Goal: Communication & Community: Share content

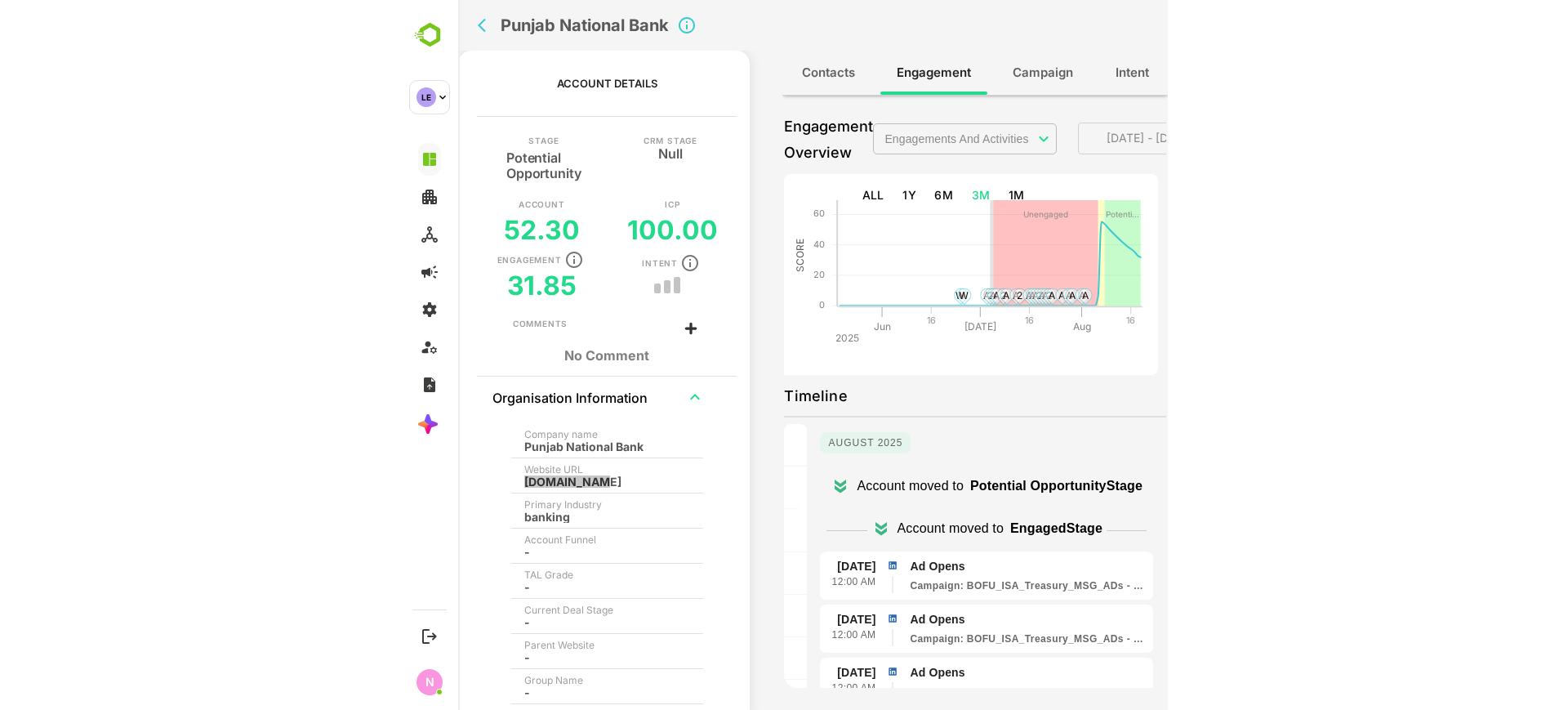
scroll to position [41, 0]
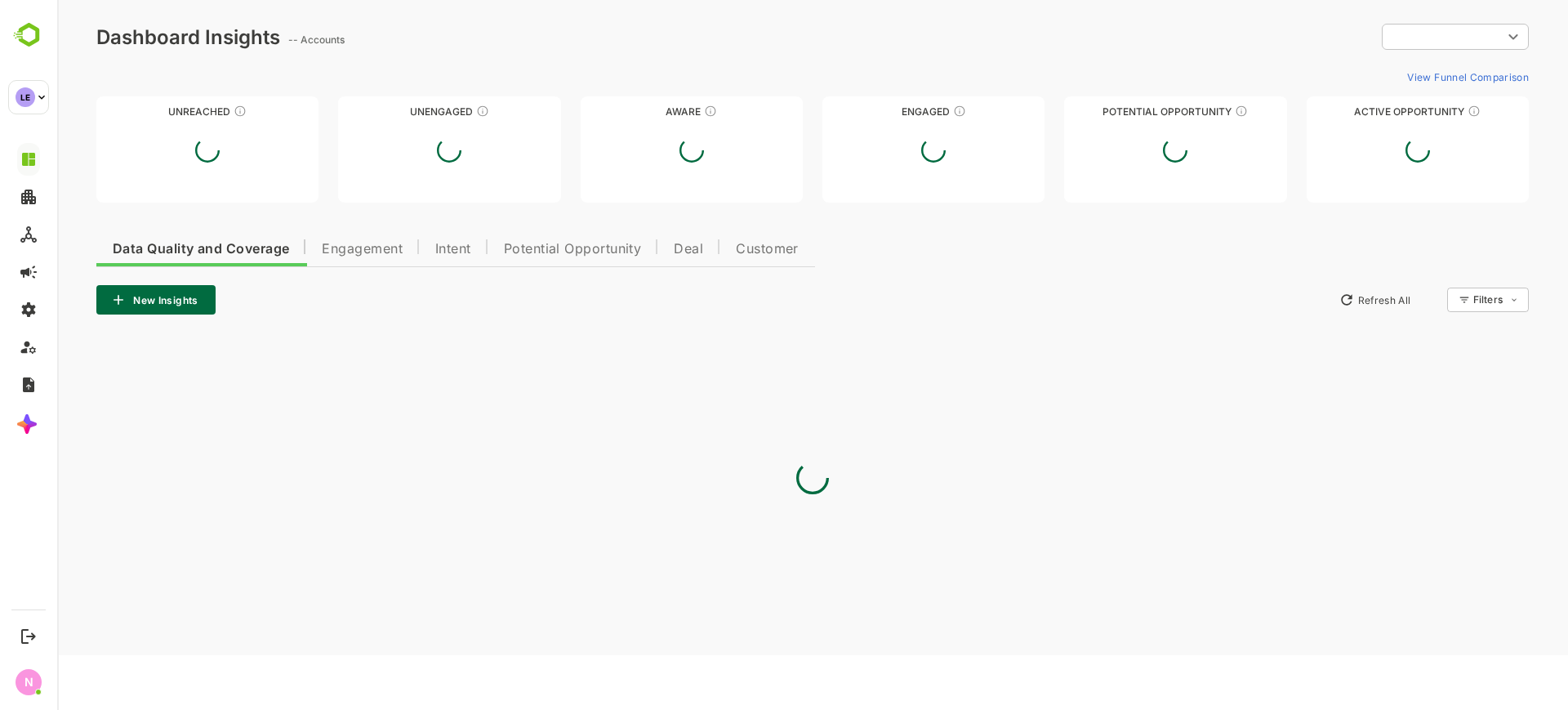
type input "**********"
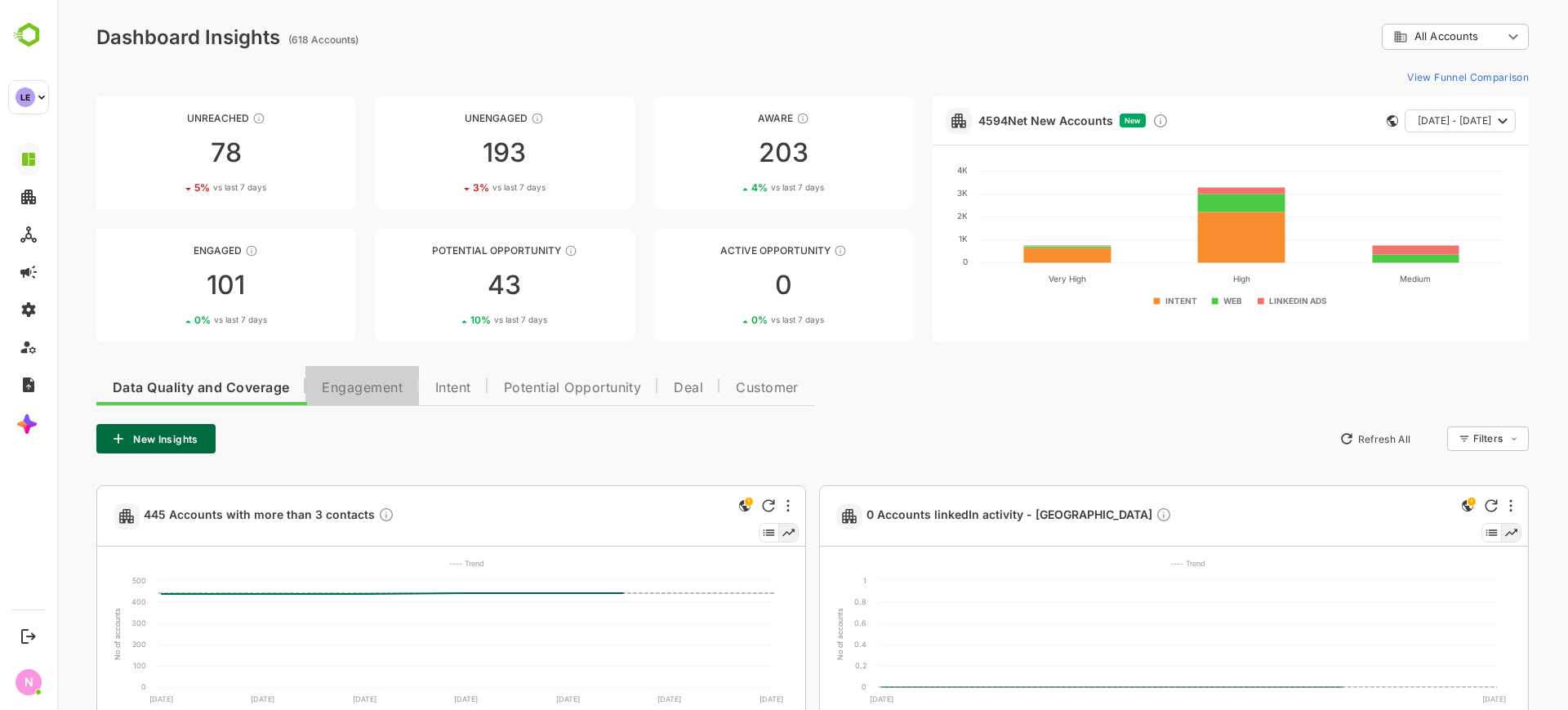
click at [379, 398] on button "Engagement" at bounding box center [362, 386] width 113 height 39
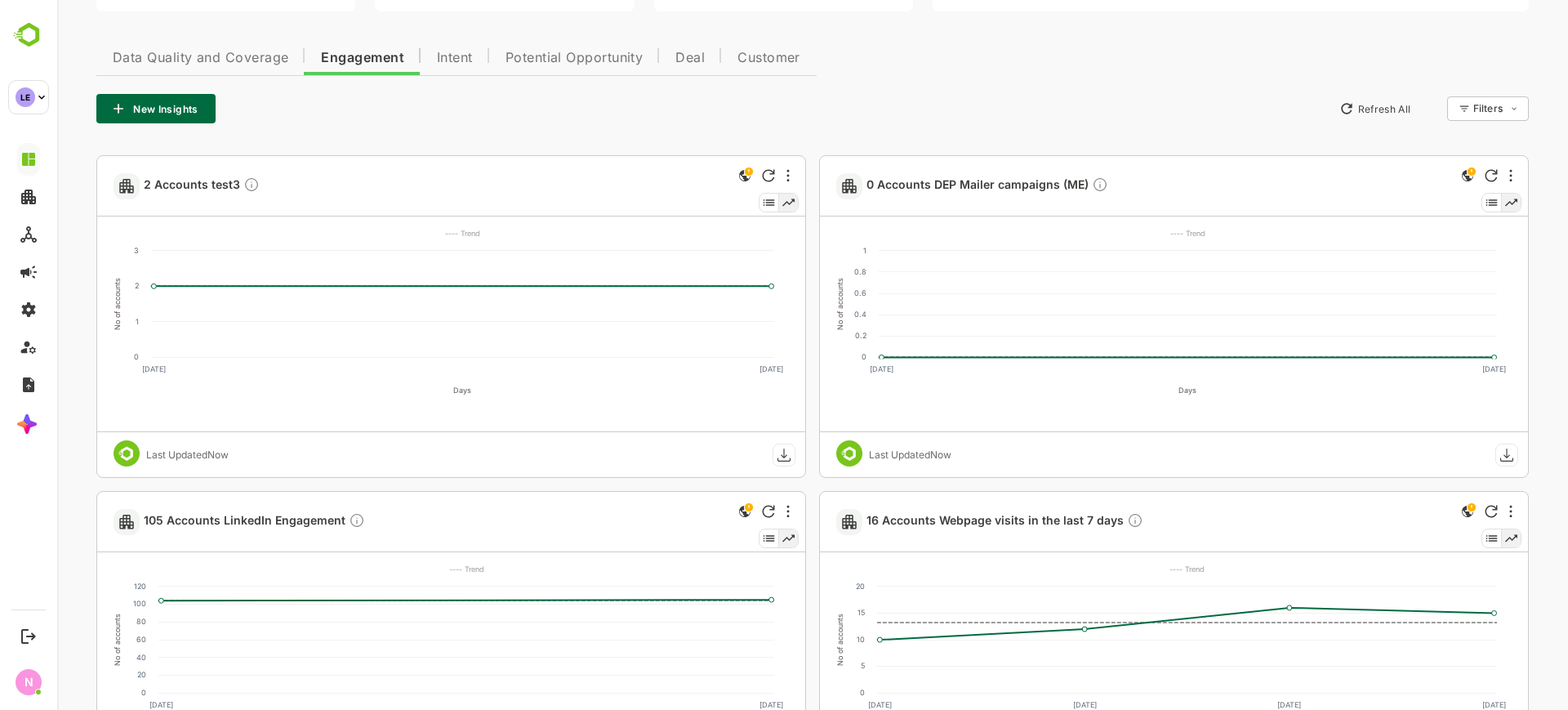
scroll to position [331, 0]
click at [277, 521] on span "105 Accounts LinkedIn Engagement" at bounding box center [254, 521] width 221 height 19
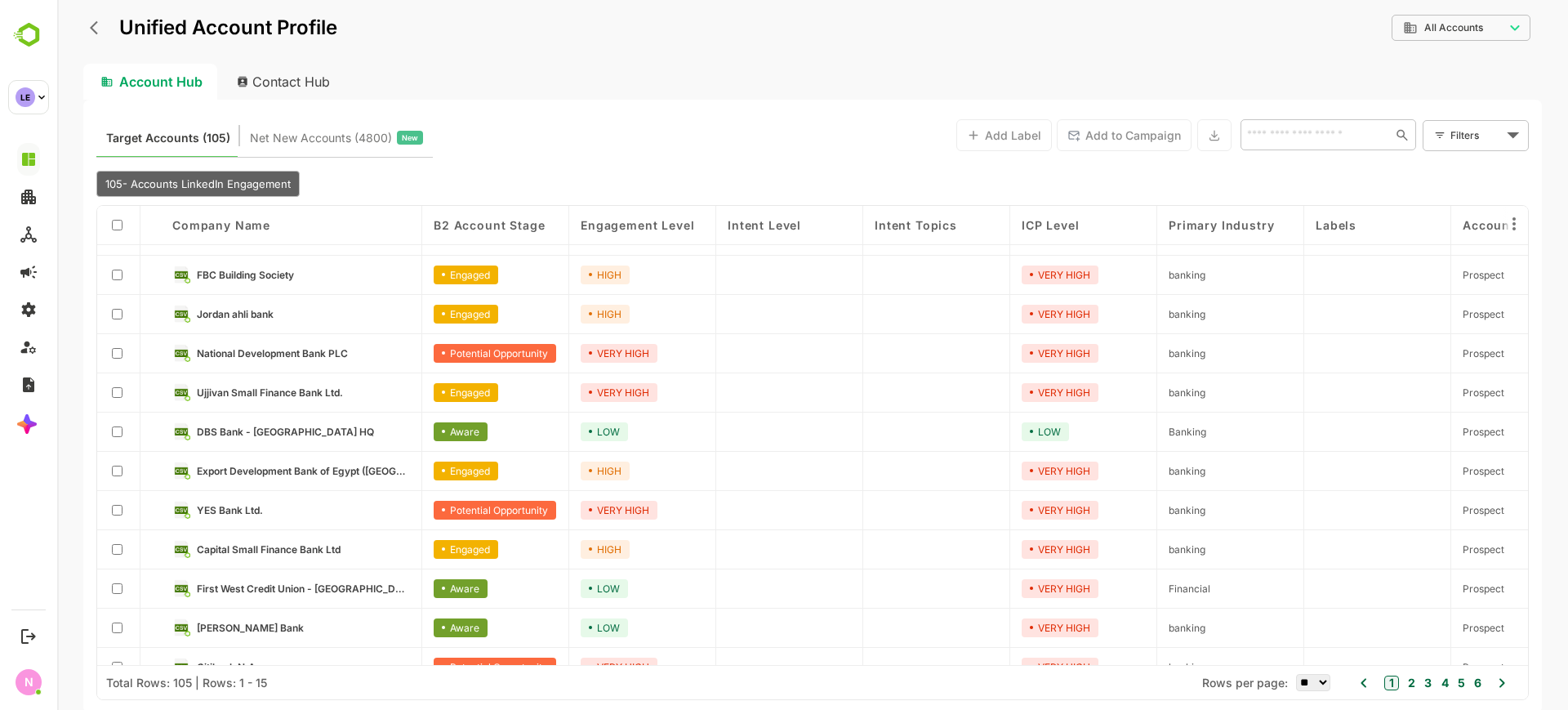
scroll to position [147, 0]
click at [254, 500] on link "YES Bank Ltd." at bounding box center [303, 508] width 213 height 18
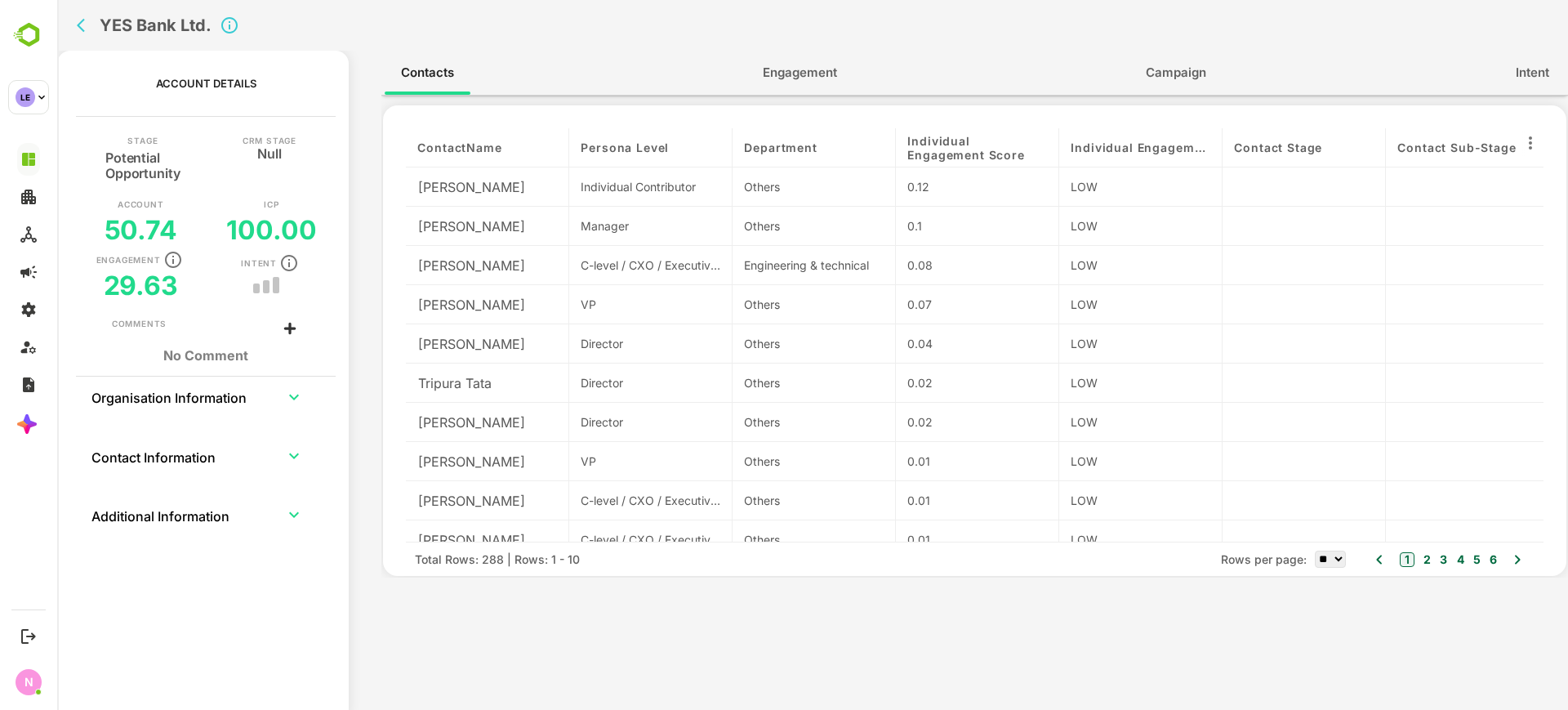
click at [742, 87] on div "Contacts Engagement Campaign Intent" at bounding box center [974, 73] width 1186 height 44
click at [778, 77] on span "Engagement" at bounding box center [799, 72] width 74 height 21
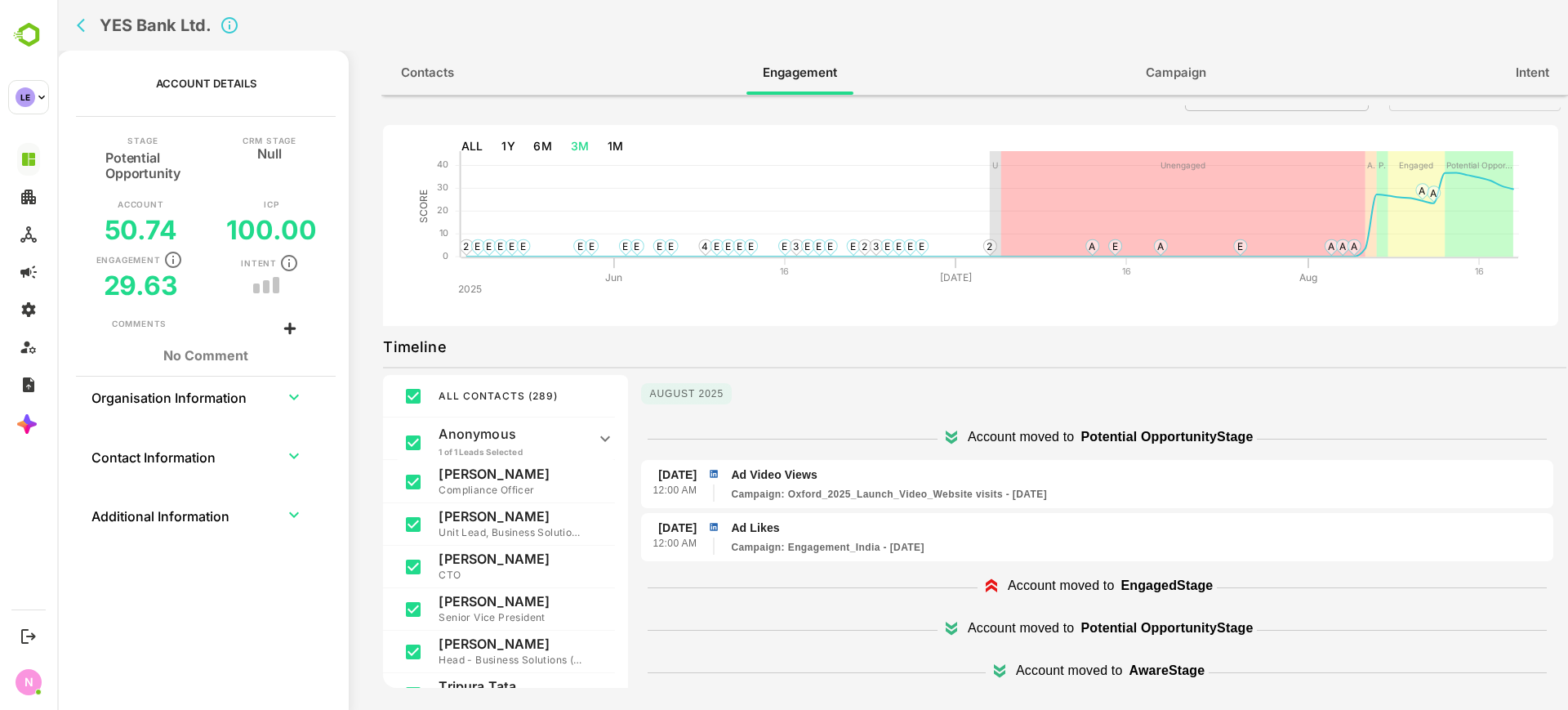
scroll to position [44, 0]
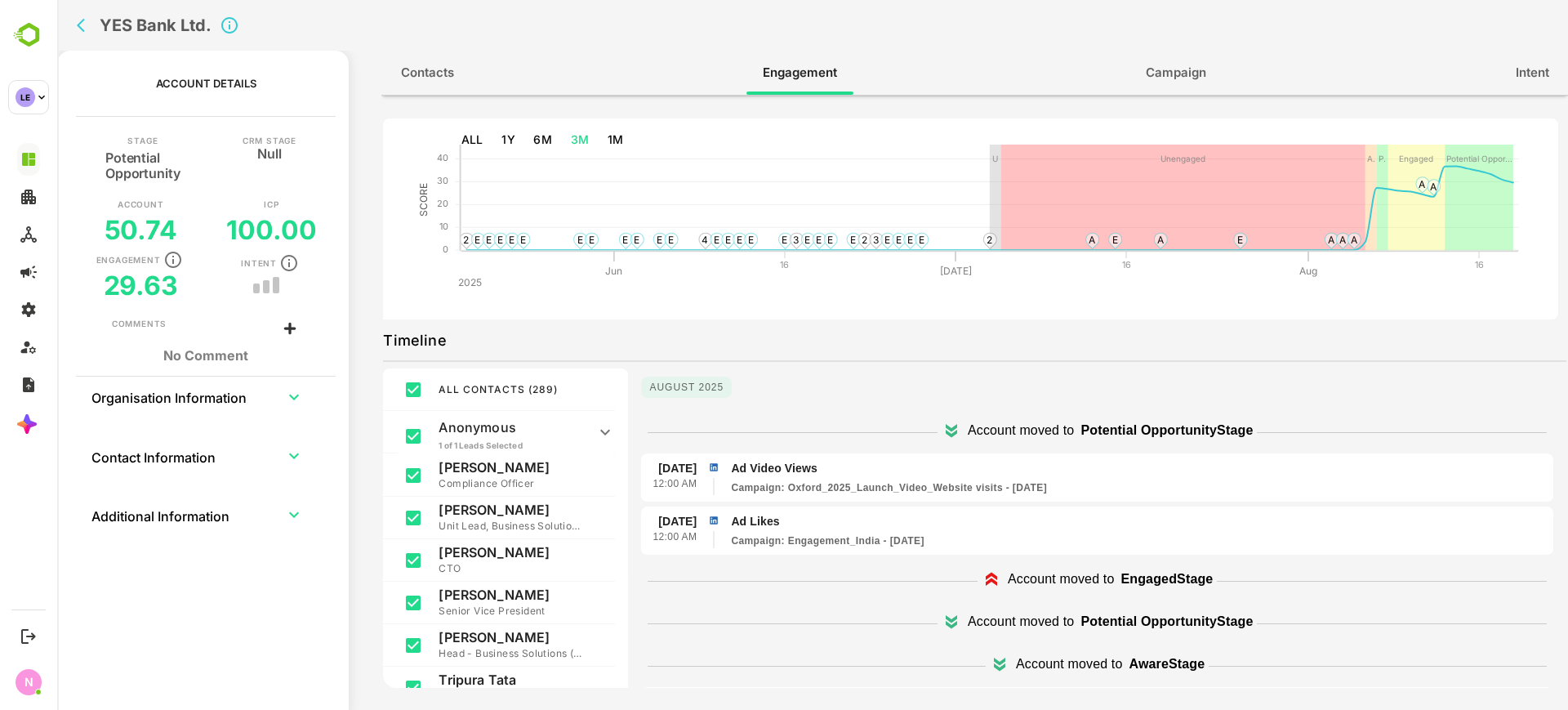
click at [831, 345] on div "Timeline" at bounding box center [974, 341] width 1183 height 26
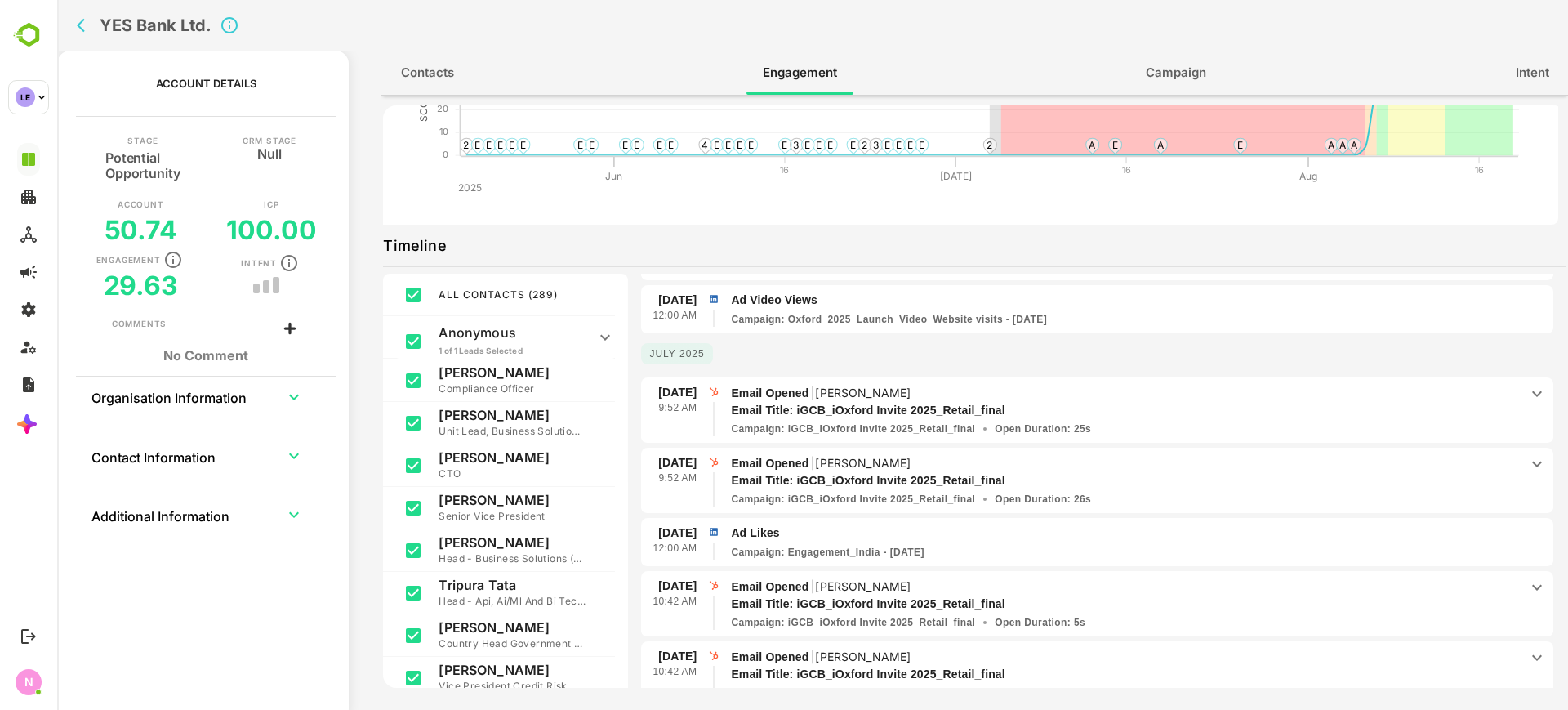
scroll to position [417, 0]
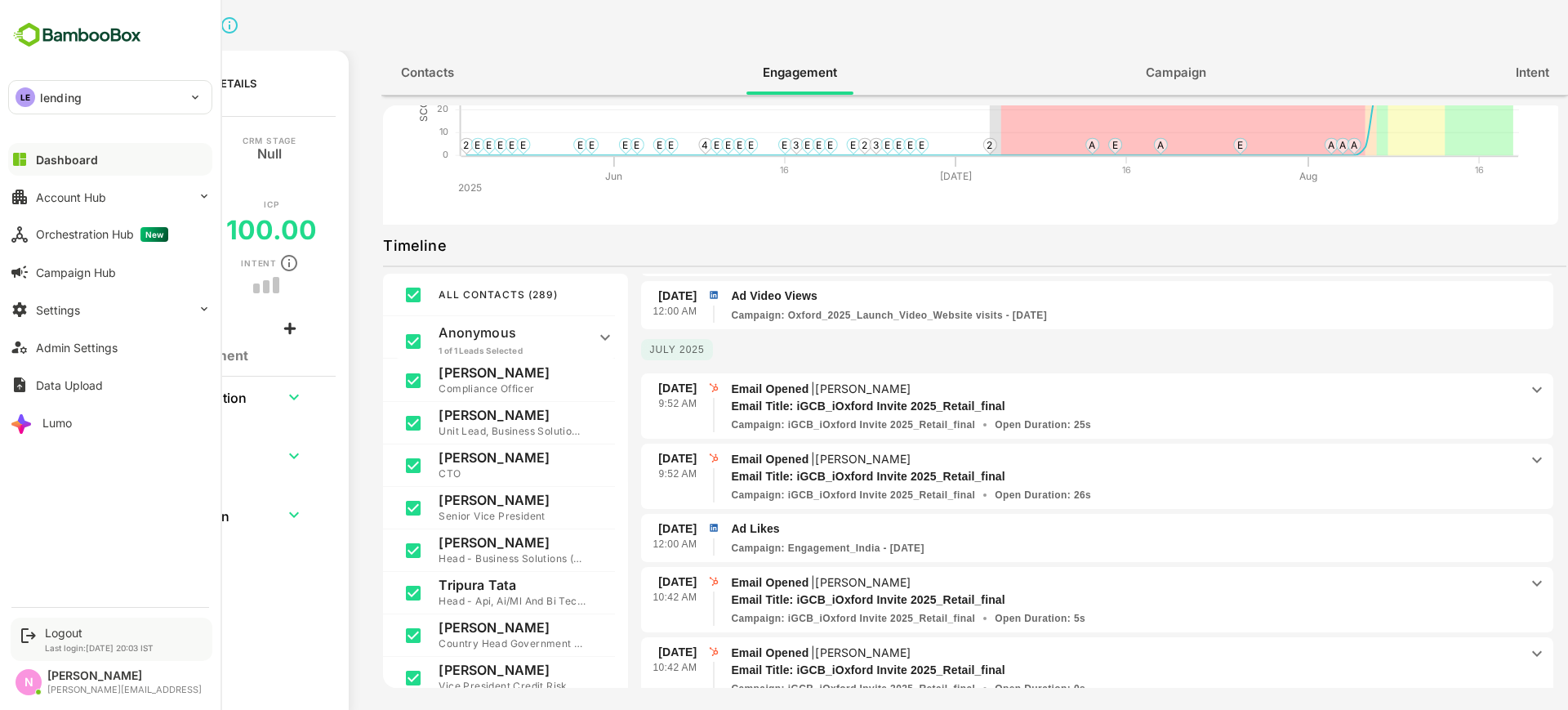
click at [53, 643] on p "Last login: Aug 19 20:03 IST" at bounding box center [100, 648] width 109 height 10
click at [64, 633] on div "Logout" at bounding box center [100, 633] width 109 height 14
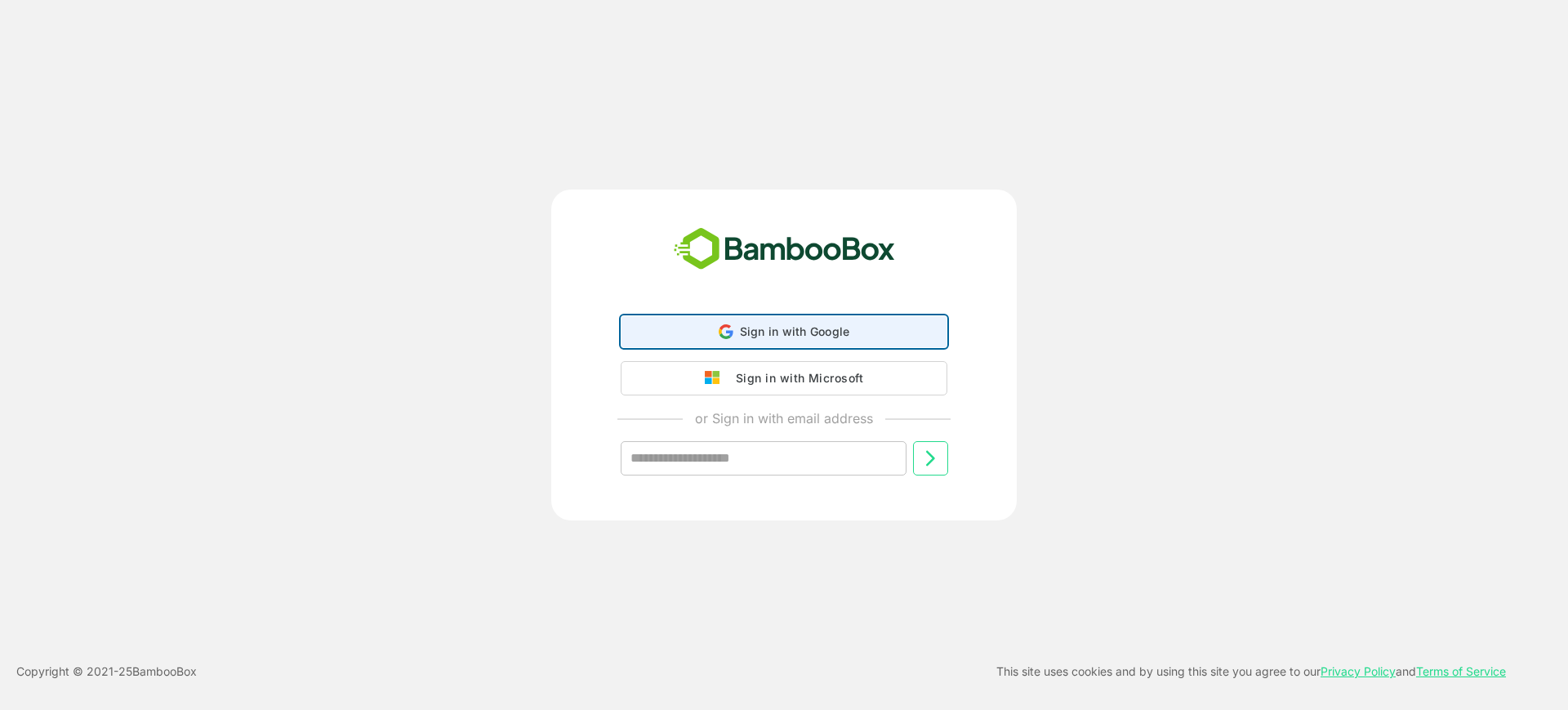
click at [685, 330] on div "Sign in with Google Sign in with Google. Opens in new tab" at bounding box center [784, 331] width 305 height 31
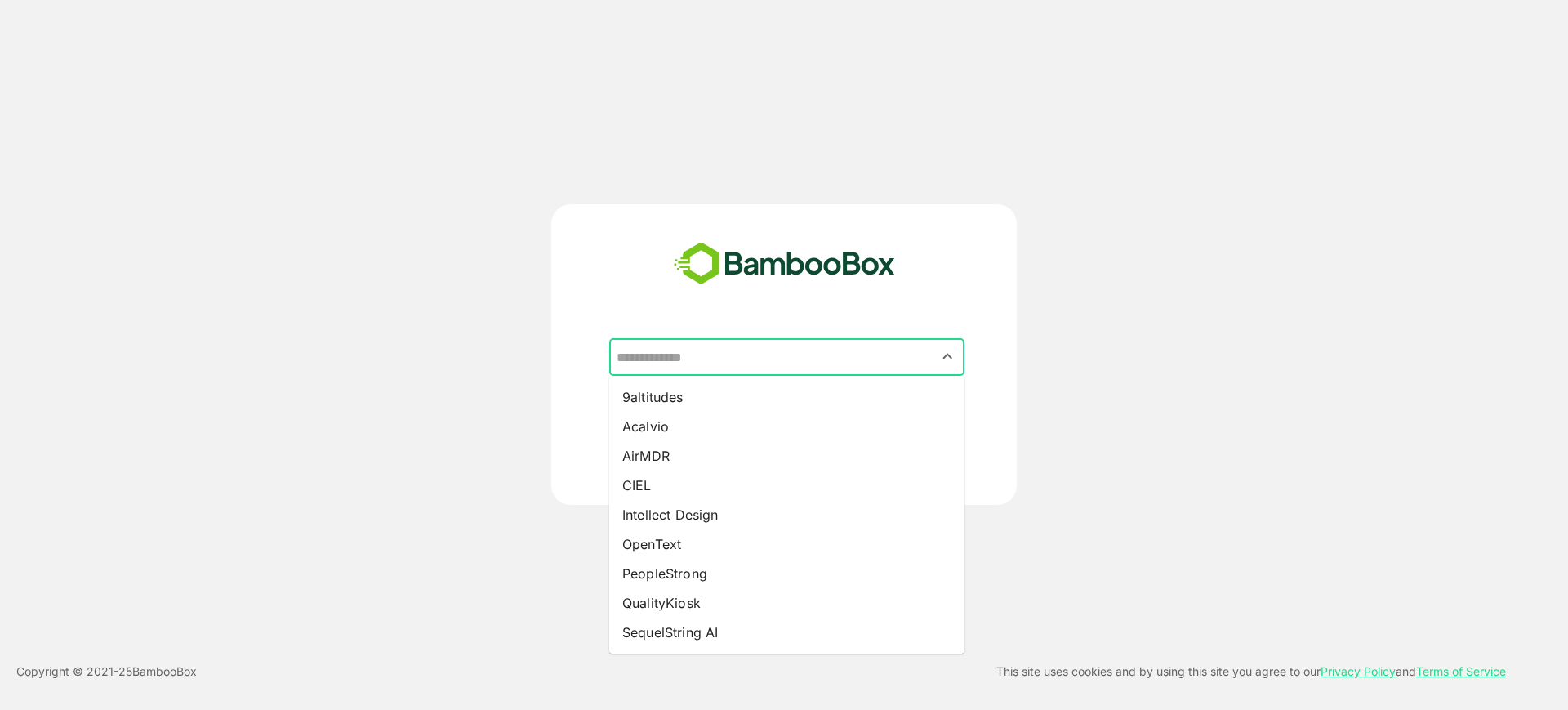
click at [678, 368] on input "text" at bounding box center [787, 357] width 349 height 31
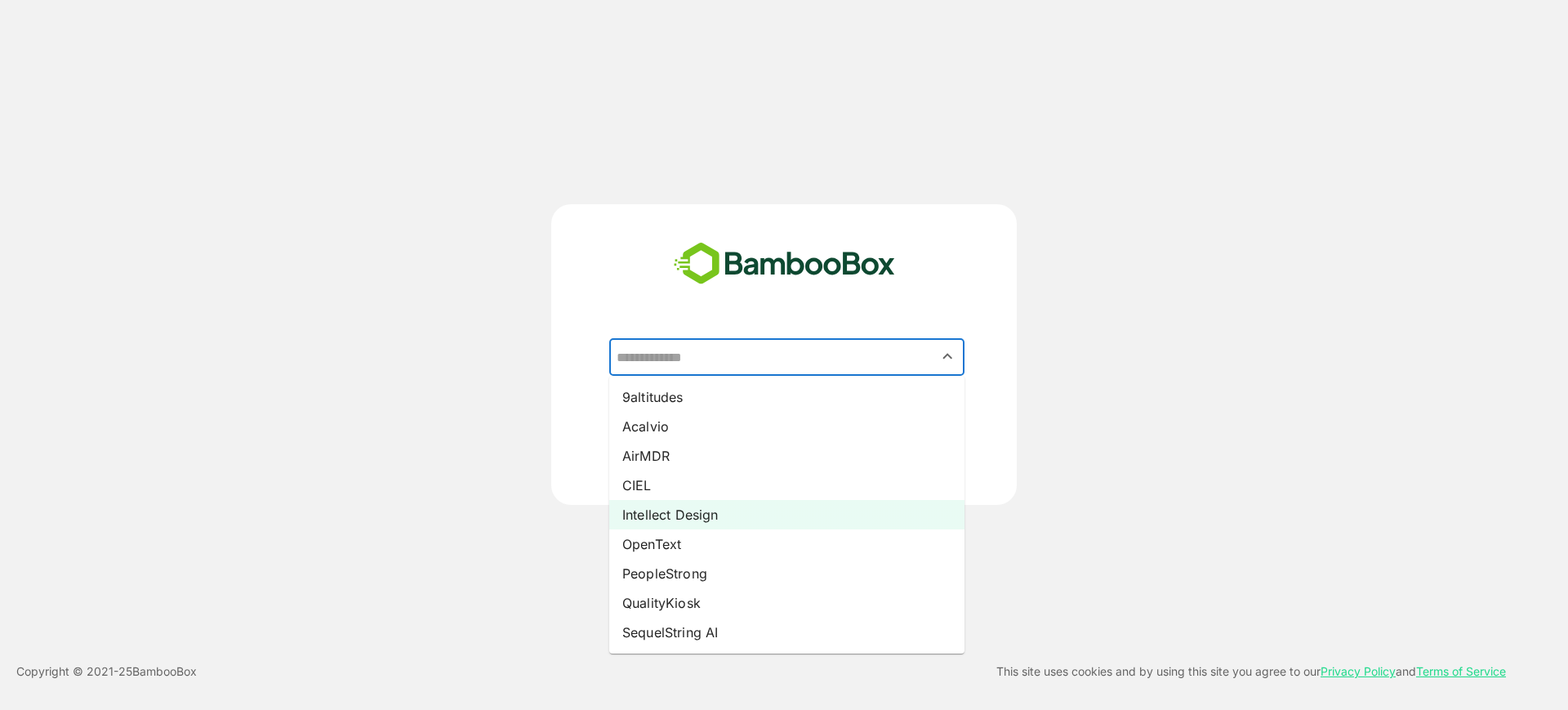
click at [679, 506] on li "Intellect Design" at bounding box center [786, 514] width 355 height 30
type input "**********"
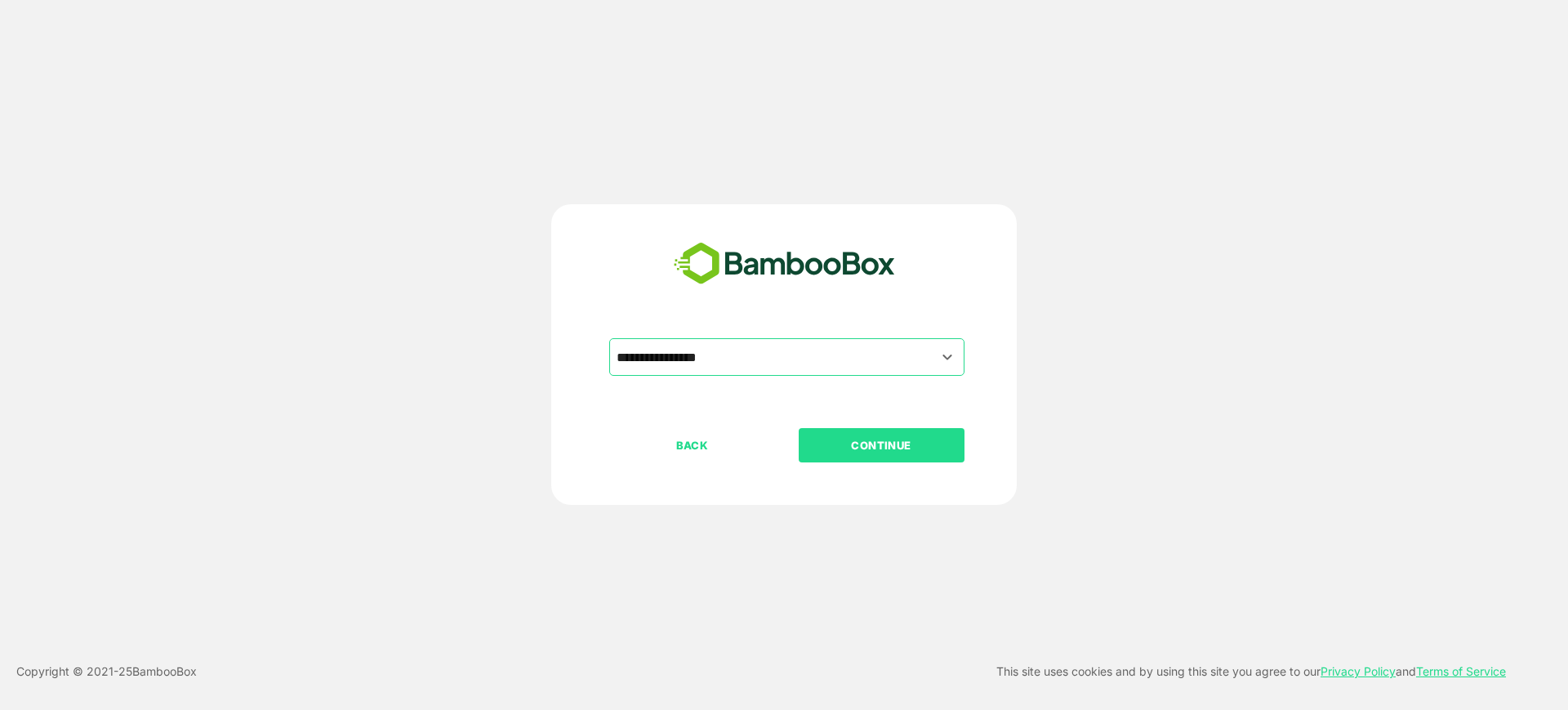
click at [836, 448] on p "CONTINUE" at bounding box center [881, 444] width 163 height 18
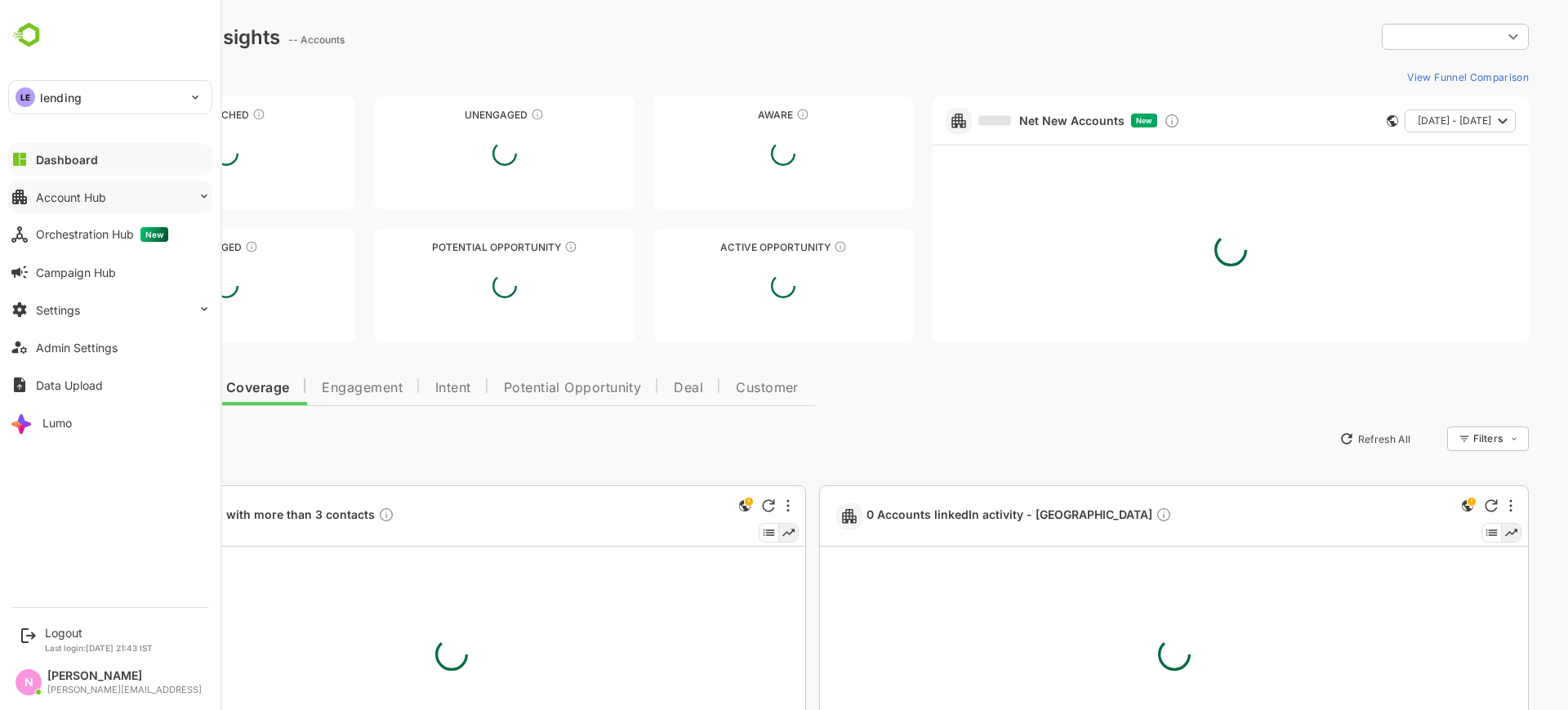
type input "**********"
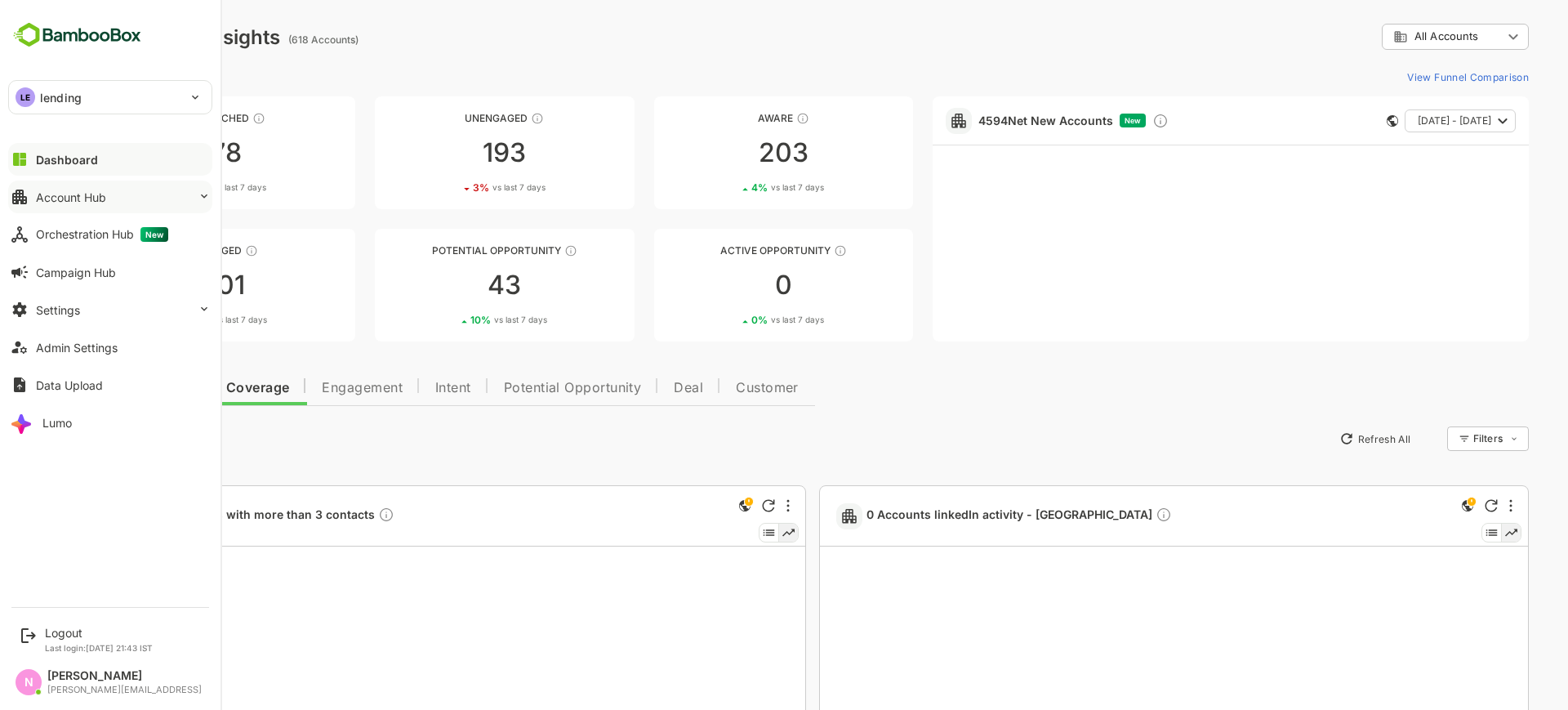
click at [51, 192] on div "Account Hub" at bounding box center [71, 198] width 71 height 14
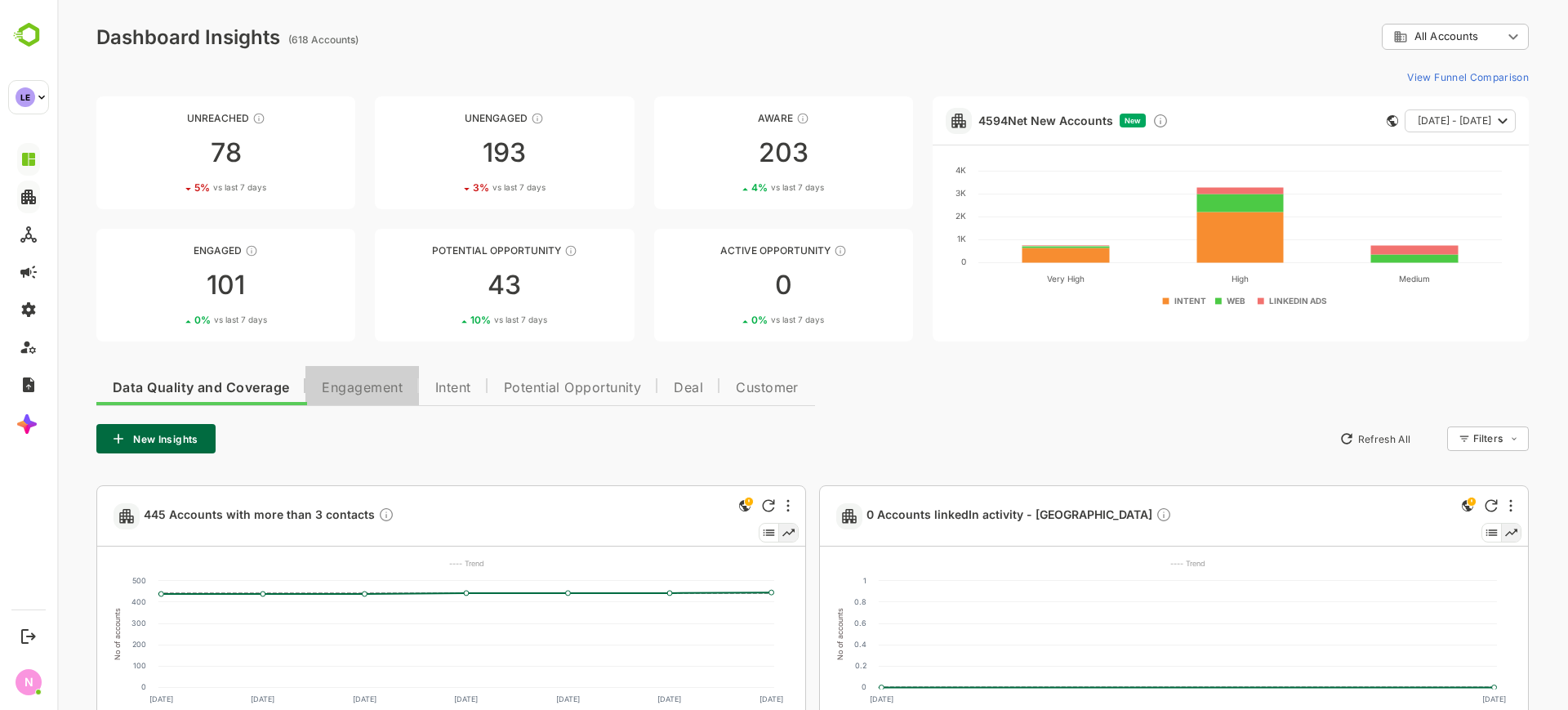
click at [372, 399] on button "Engagement" at bounding box center [362, 386] width 113 height 39
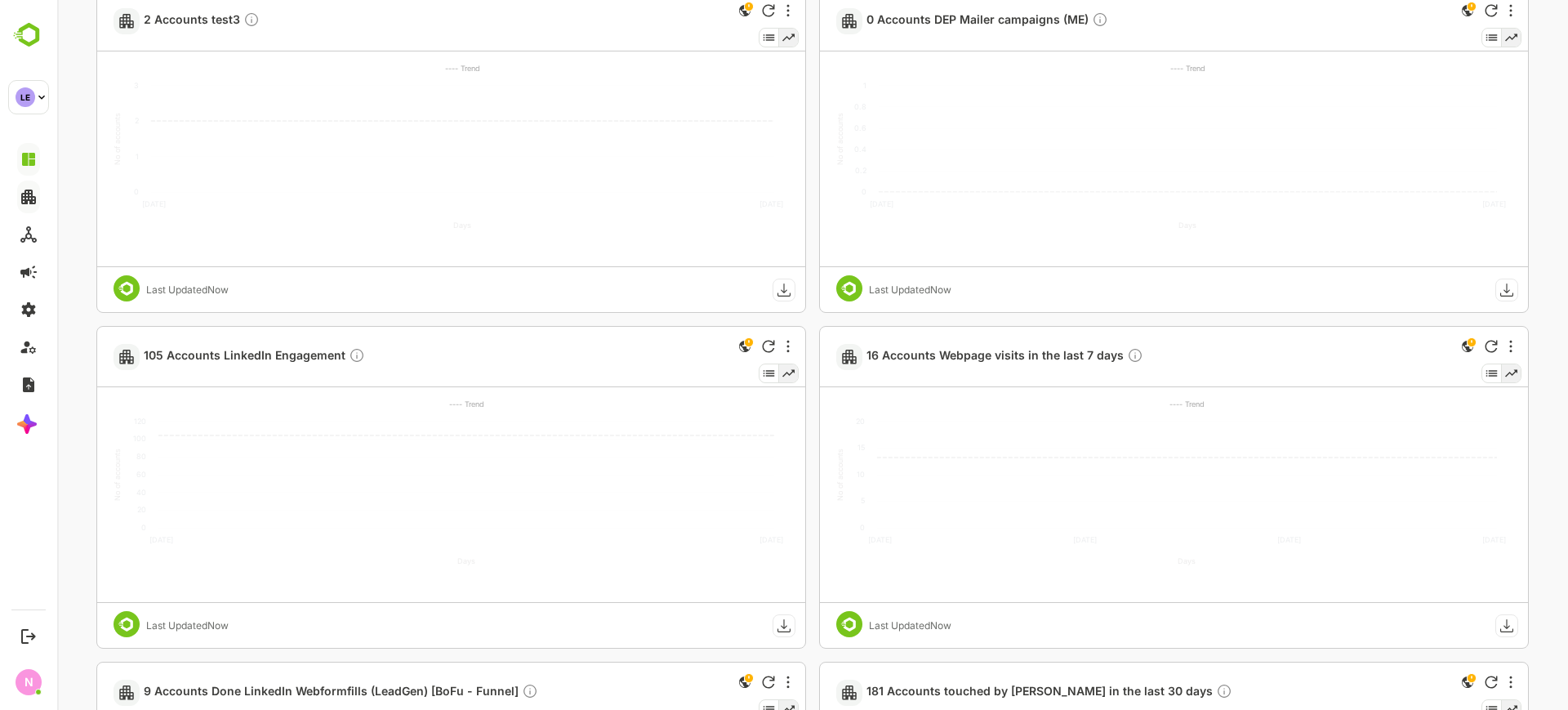
scroll to position [497, 0]
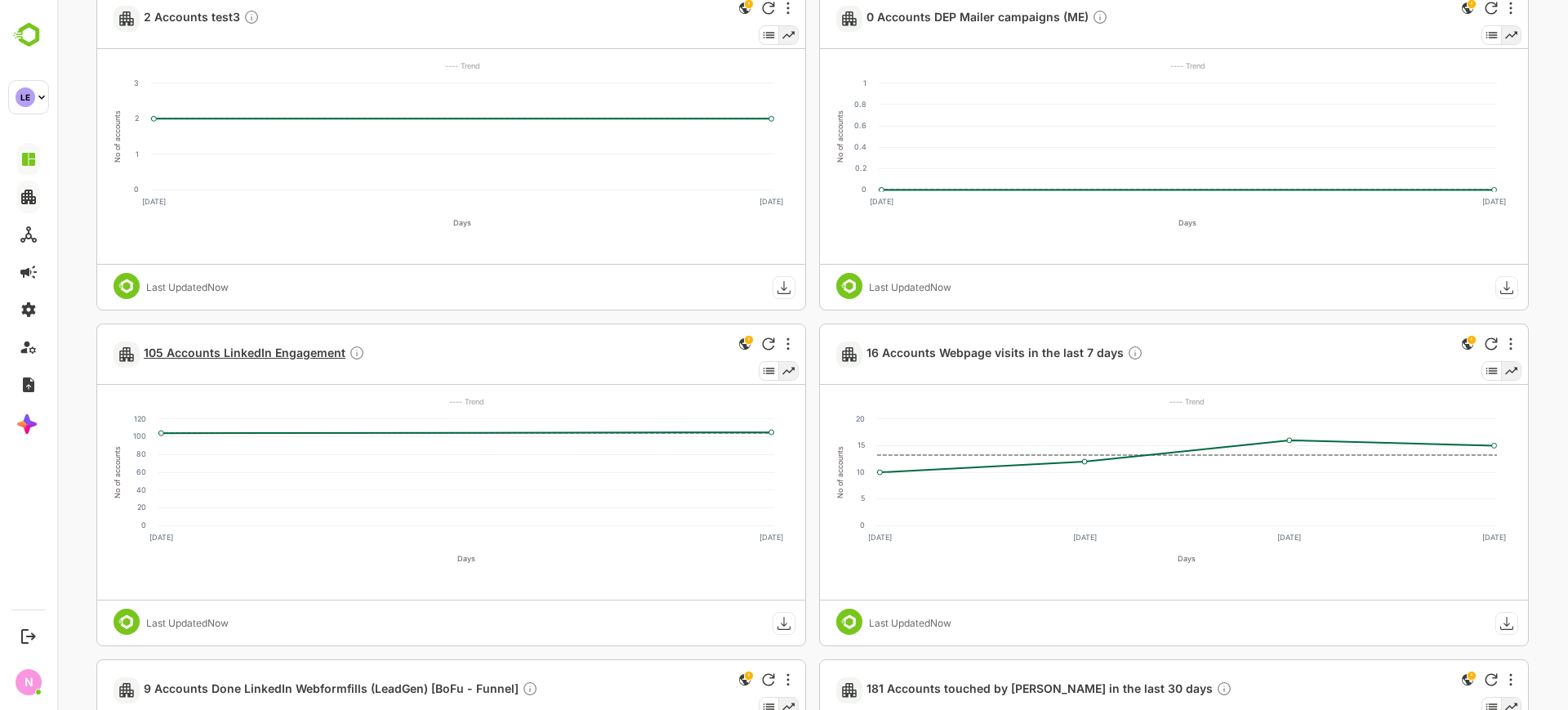
click at [310, 360] on span "105 Accounts LinkedIn Engagement" at bounding box center [254, 354] width 221 height 19
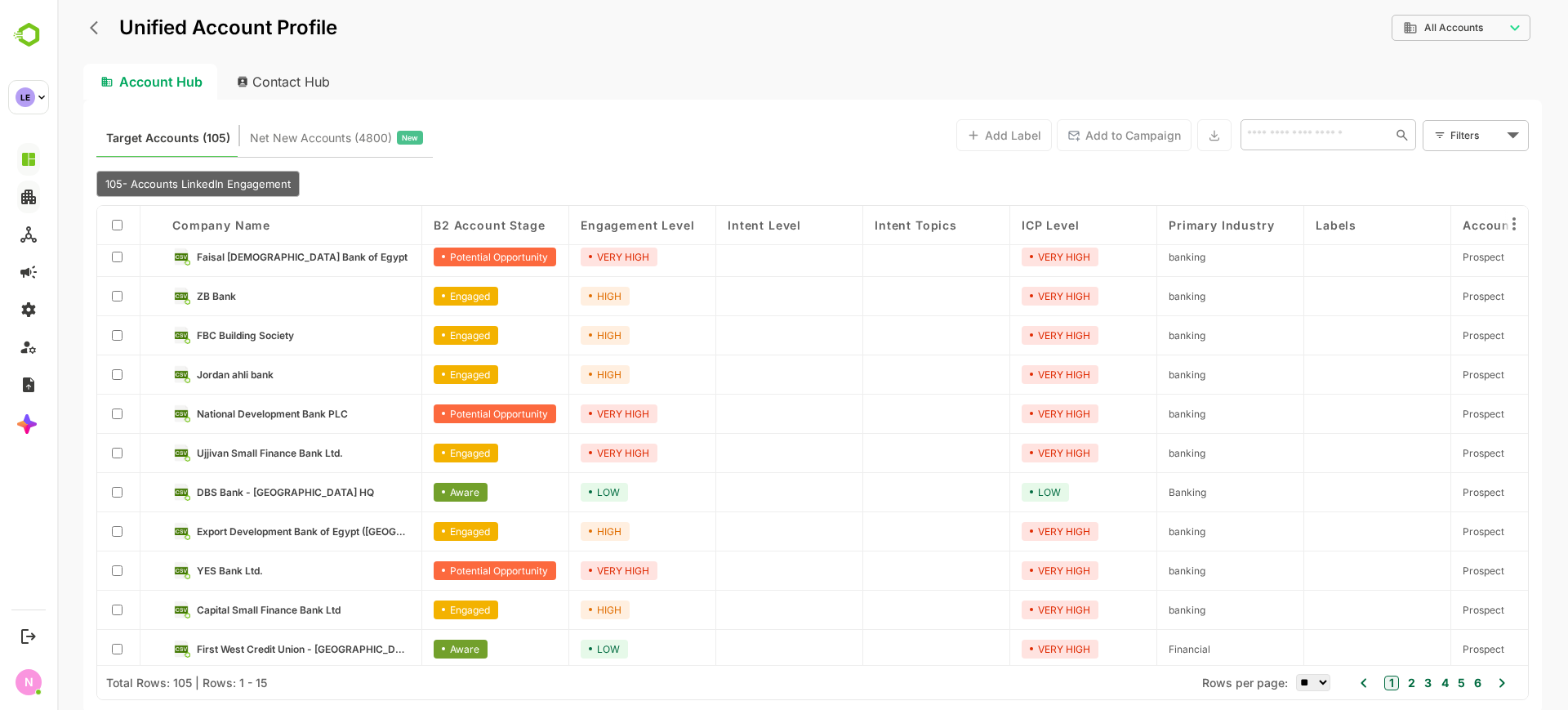
scroll to position [89, 0]
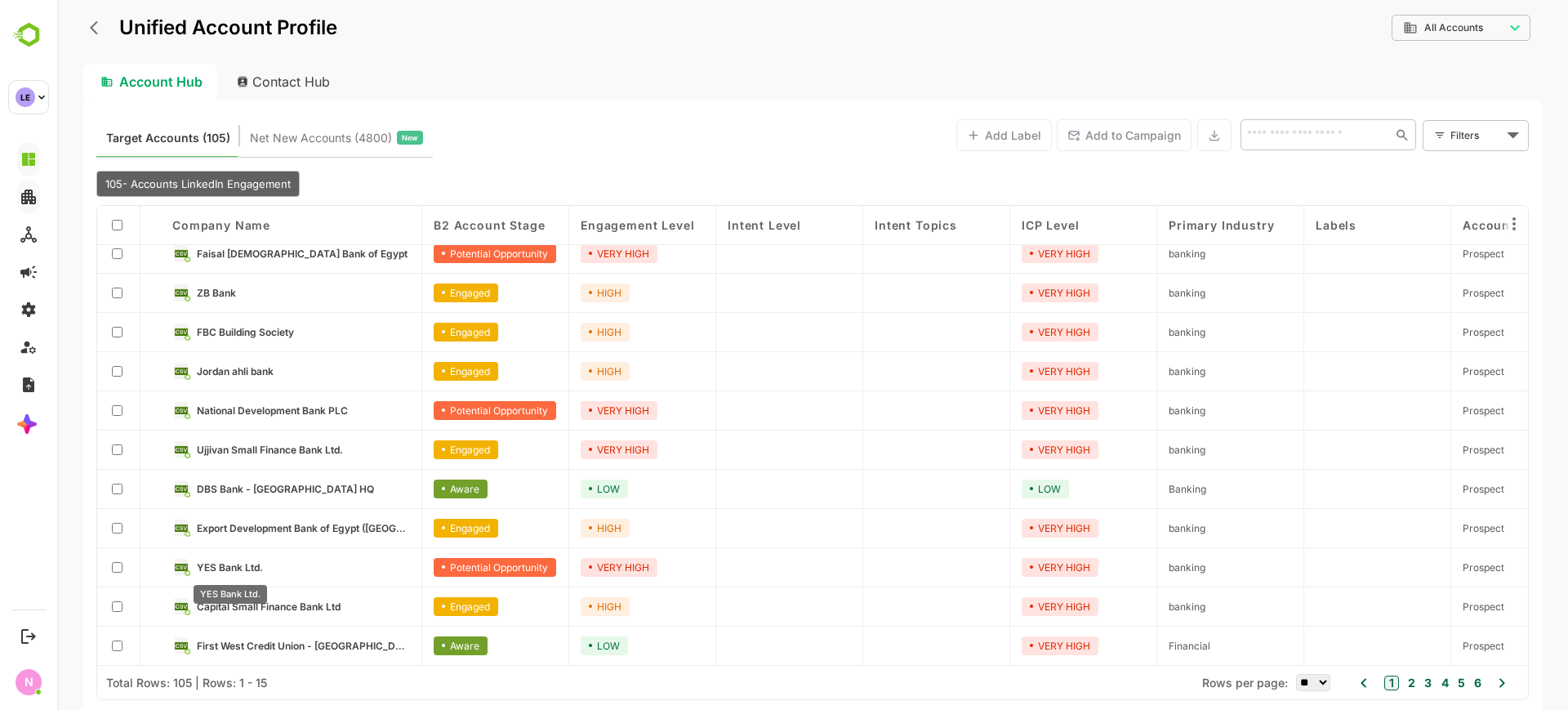
click at [244, 570] on span "YES Bank Ltd." at bounding box center [230, 567] width 66 height 12
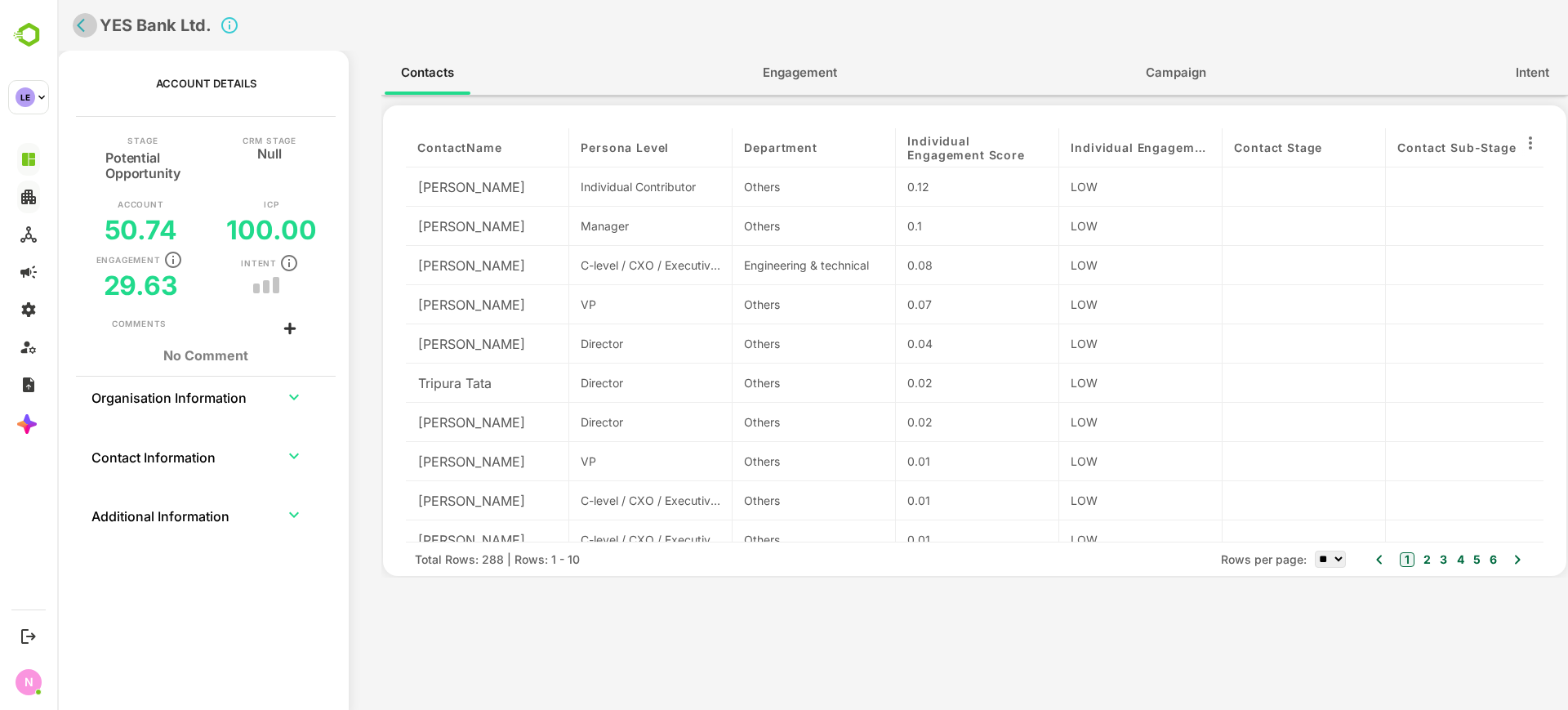
click at [79, 30] on icon "back" at bounding box center [84, 25] width 16 height 16
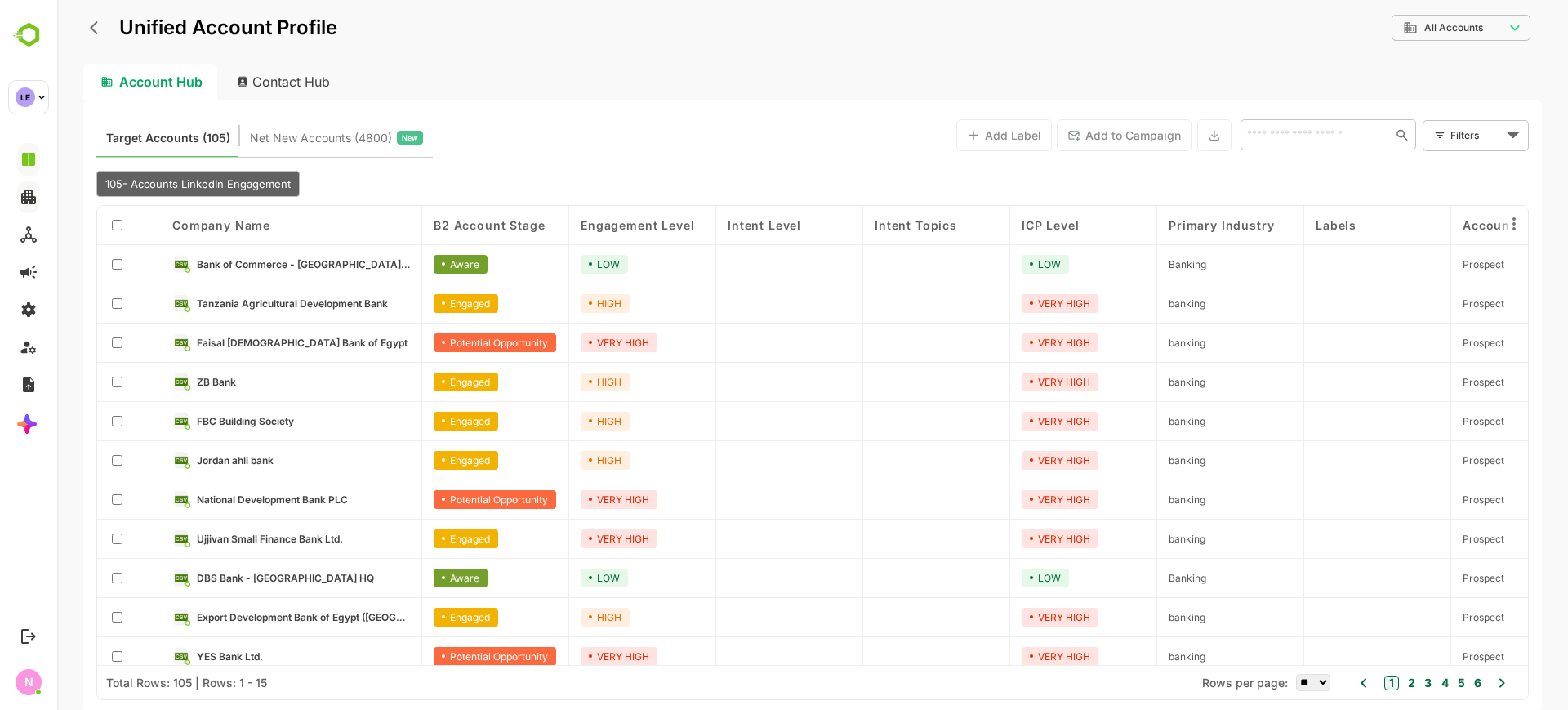
click at [87, 31] on button "back" at bounding box center [98, 27] width 25 height 25
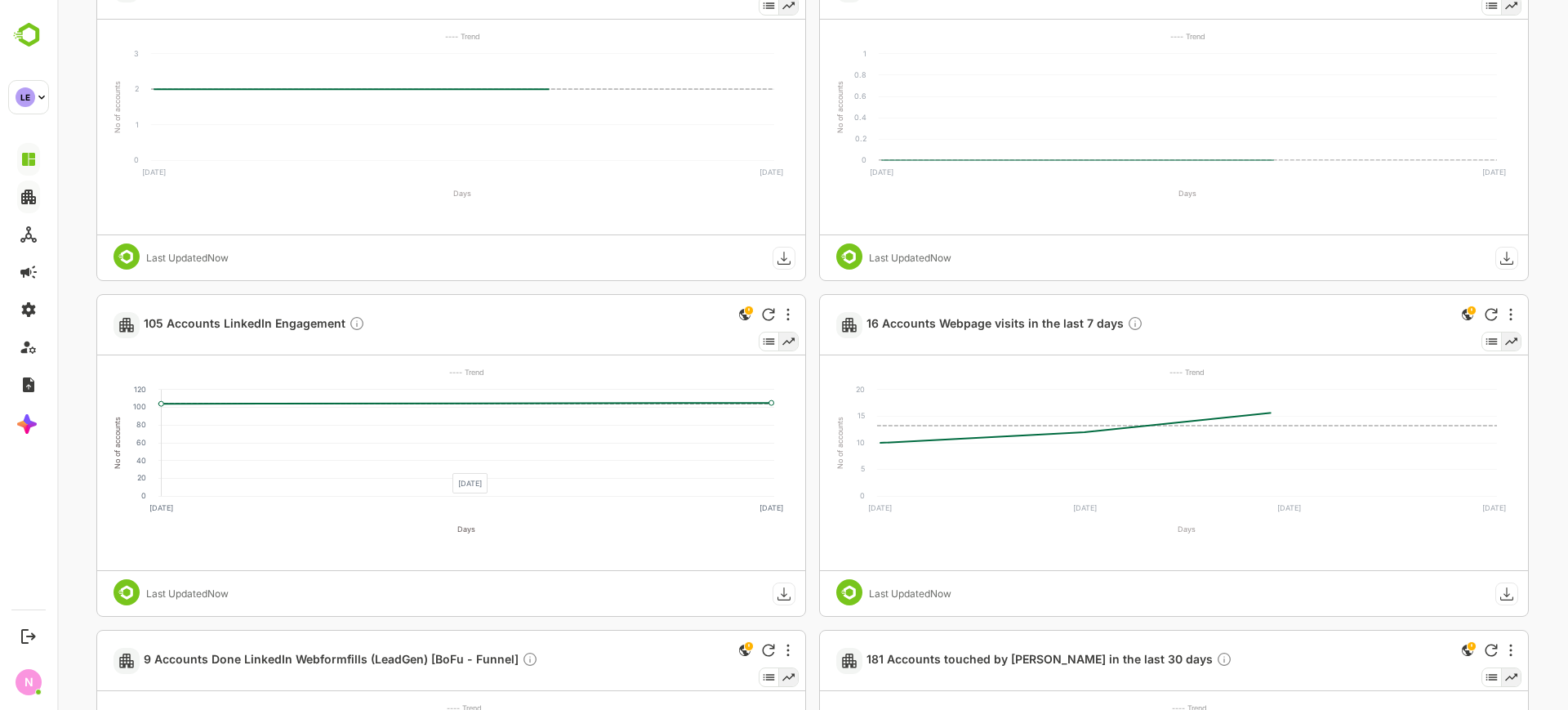
scroll to position [528, 0]
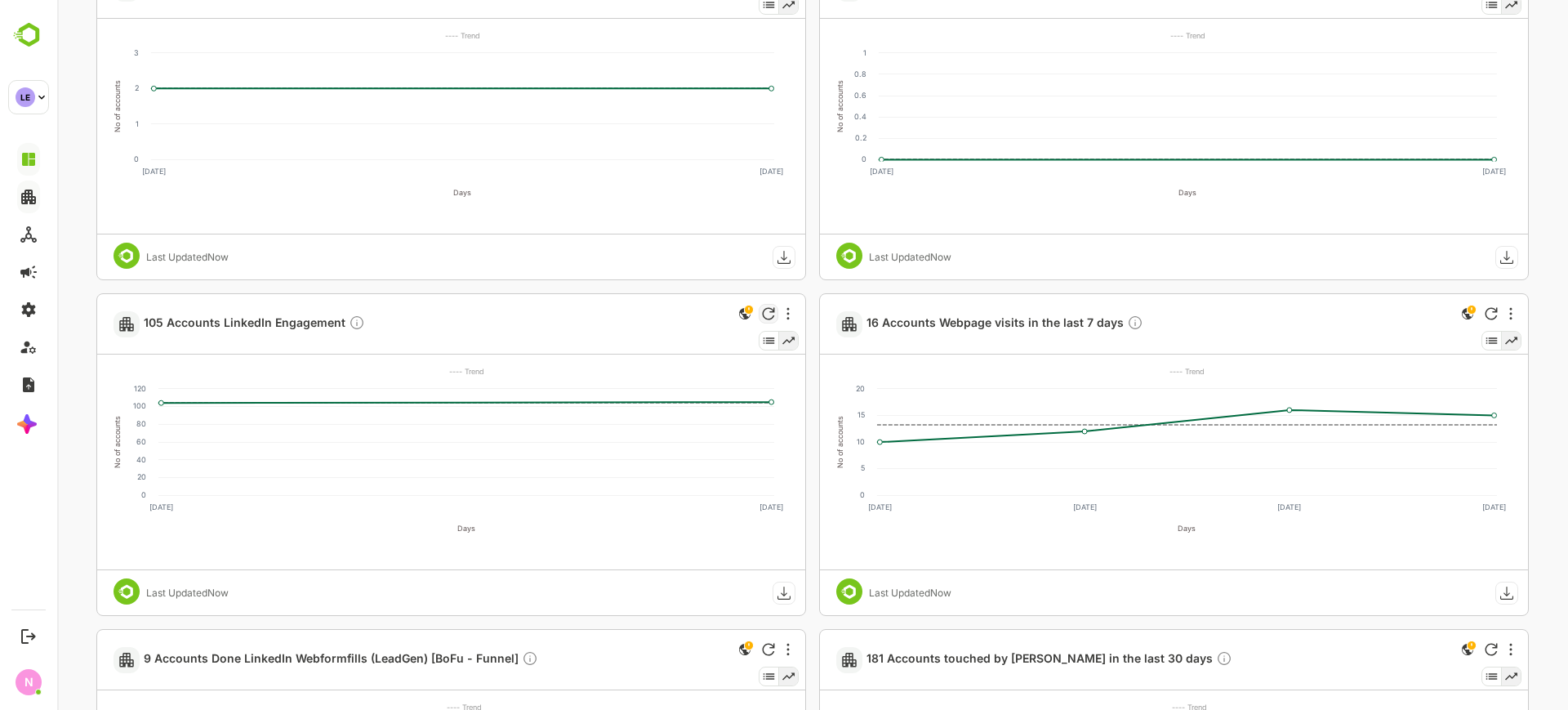
click at [777, 315] on div at bounding box center [768, 313] width 20 height 20
click at [781, 315] on div at bounding box center [788, 313] width 20 height 20
click at [773, 314] on div at bounding box center [812, 355] width 1510 height 710
click at [782, 309] on div at bounding box center [788, 313] width 20 height 20
click at [721, 439] on li "Copy" at bounding box center [738, 436] width 111 height 31
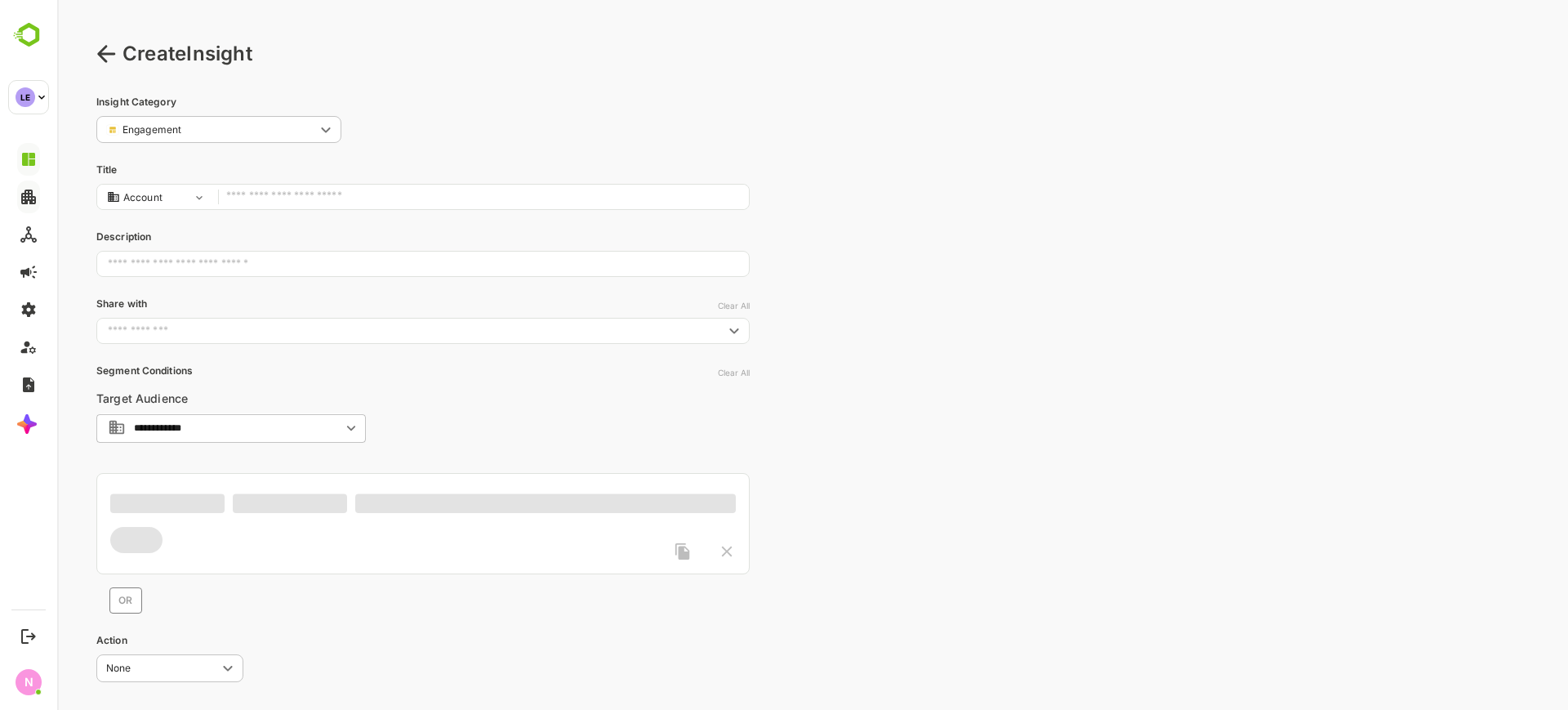
scroll to position [0, 0]
type input "**********"
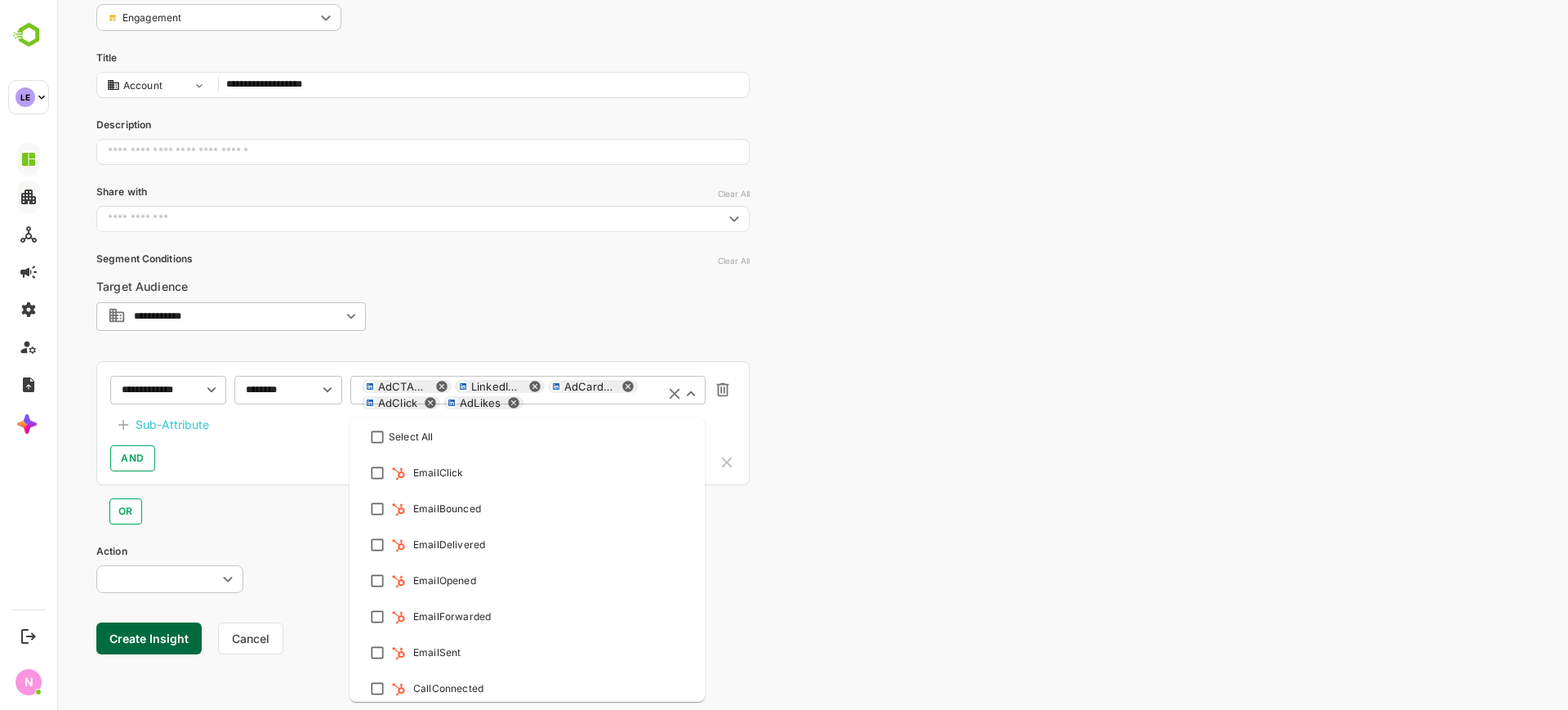
scroll to position [402, 0]
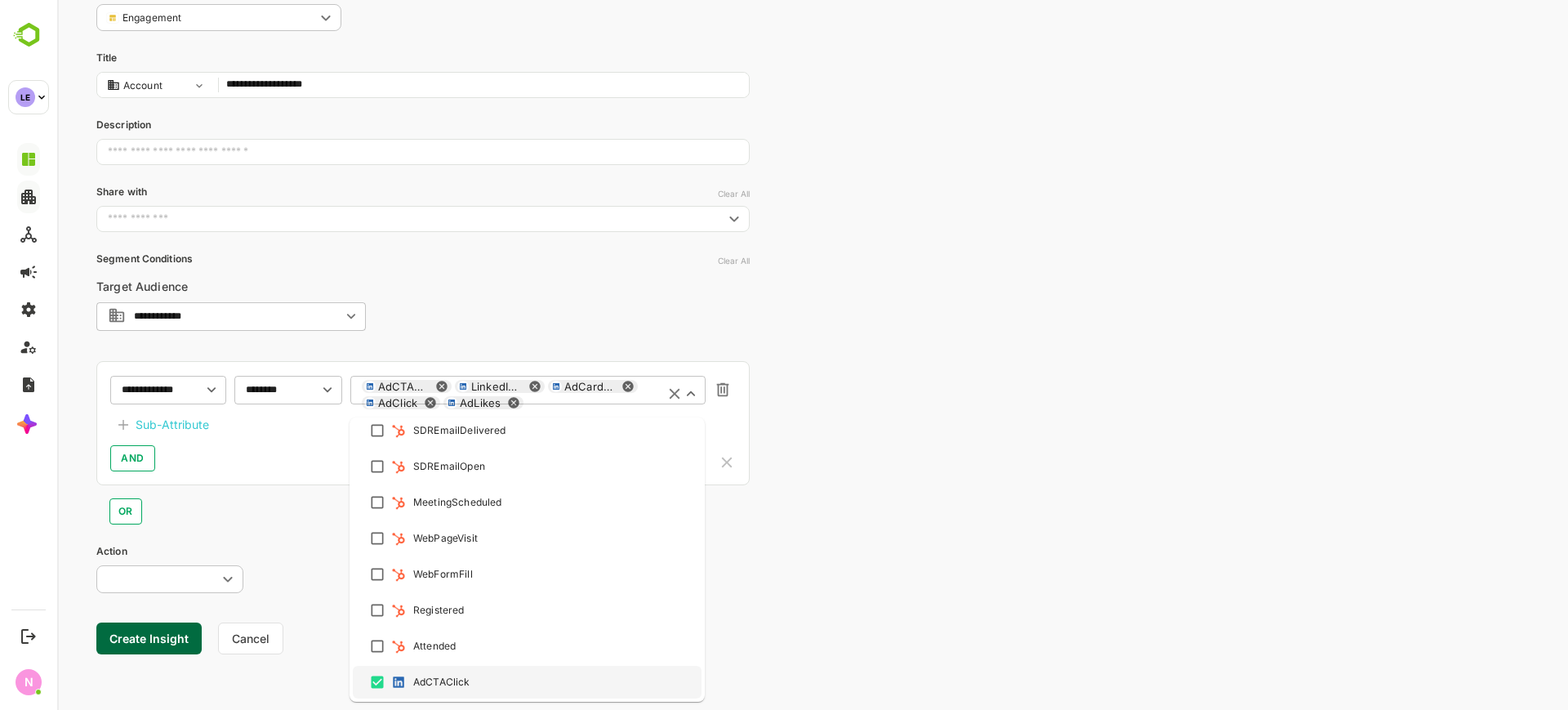
click at [500, 395] on div "AdCTAClick LinkedInLeadGenFormFill AdCardClick AdClick AdLikes ​" at bounding box center [527, 395] width 355 height 39
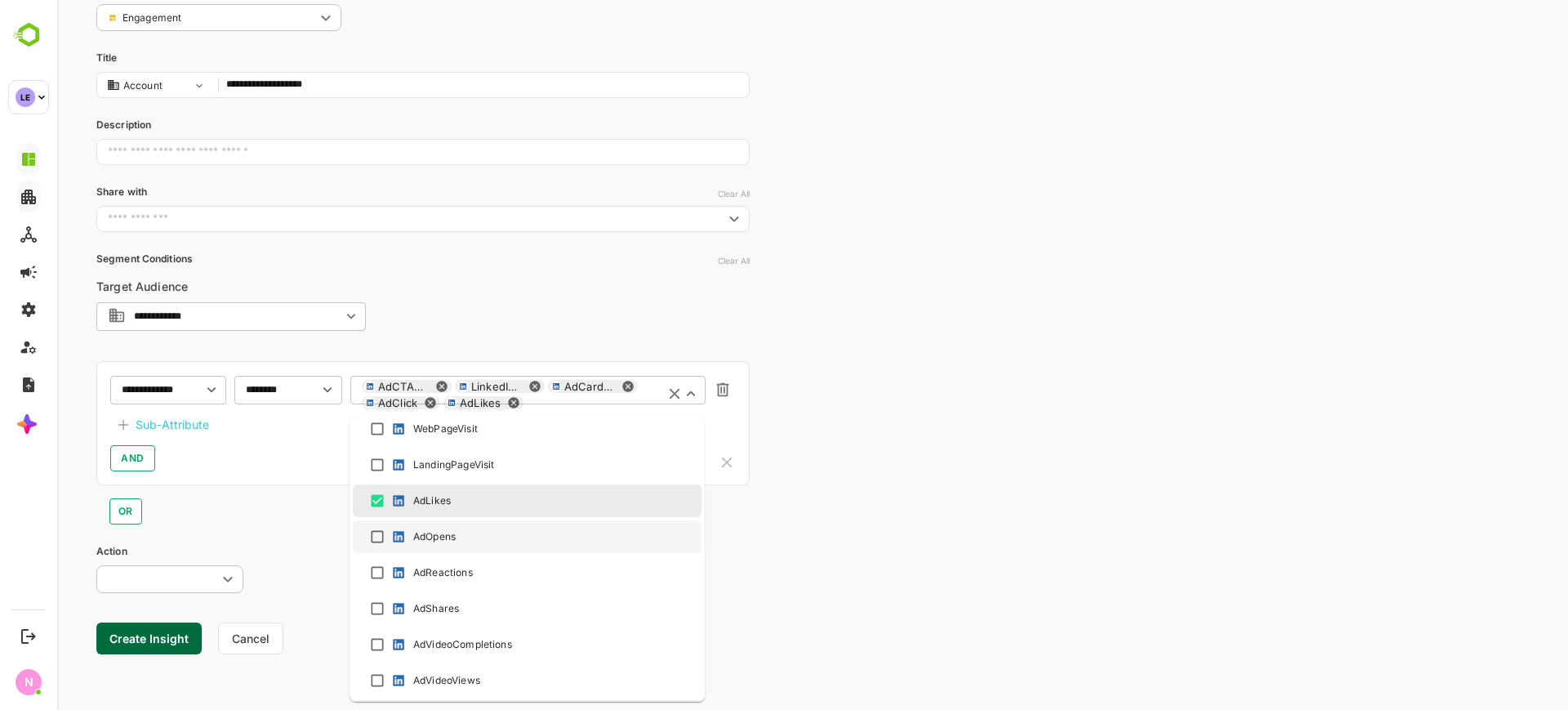
scroll to position [872, 0]
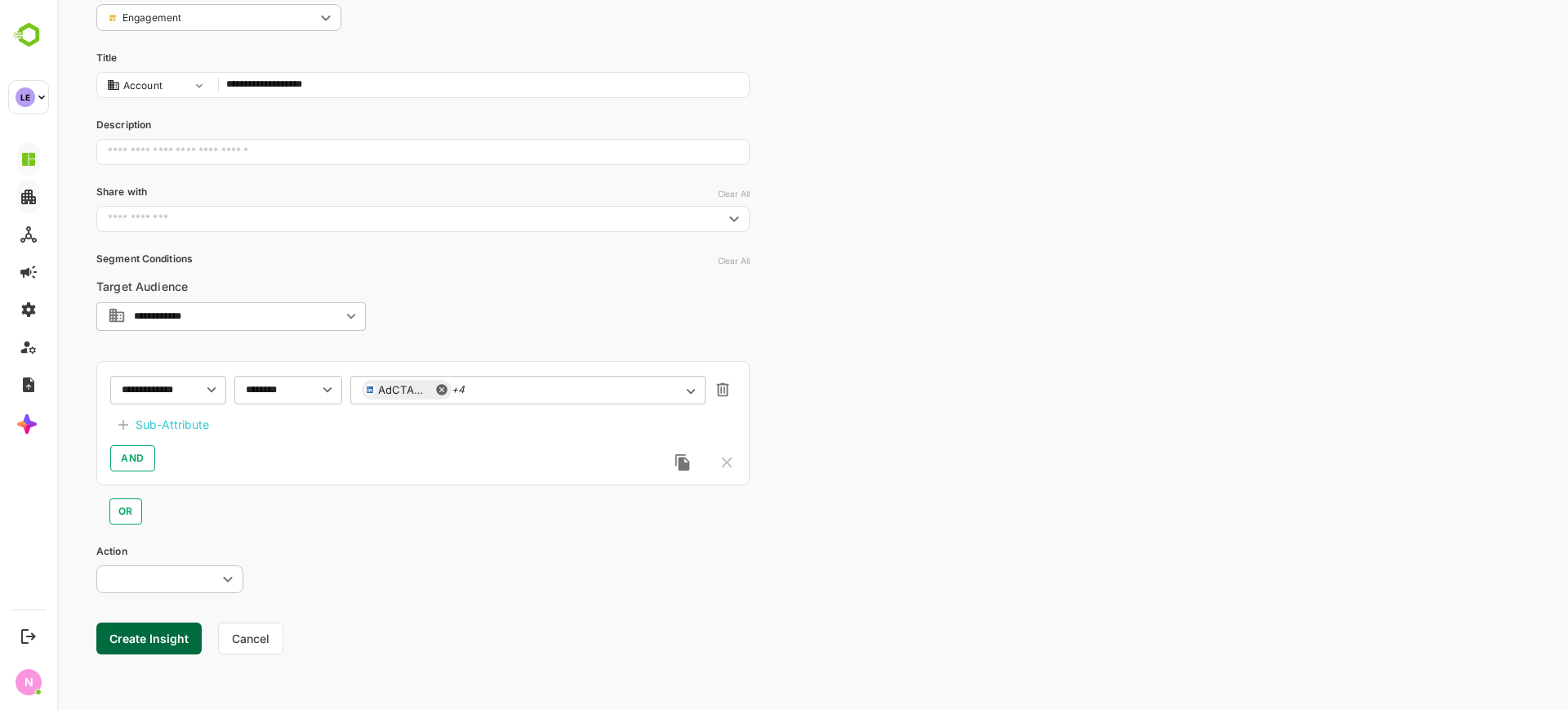
click at [278, 509] on div "OR" at bounding box center [423, 505] width 653 height 39
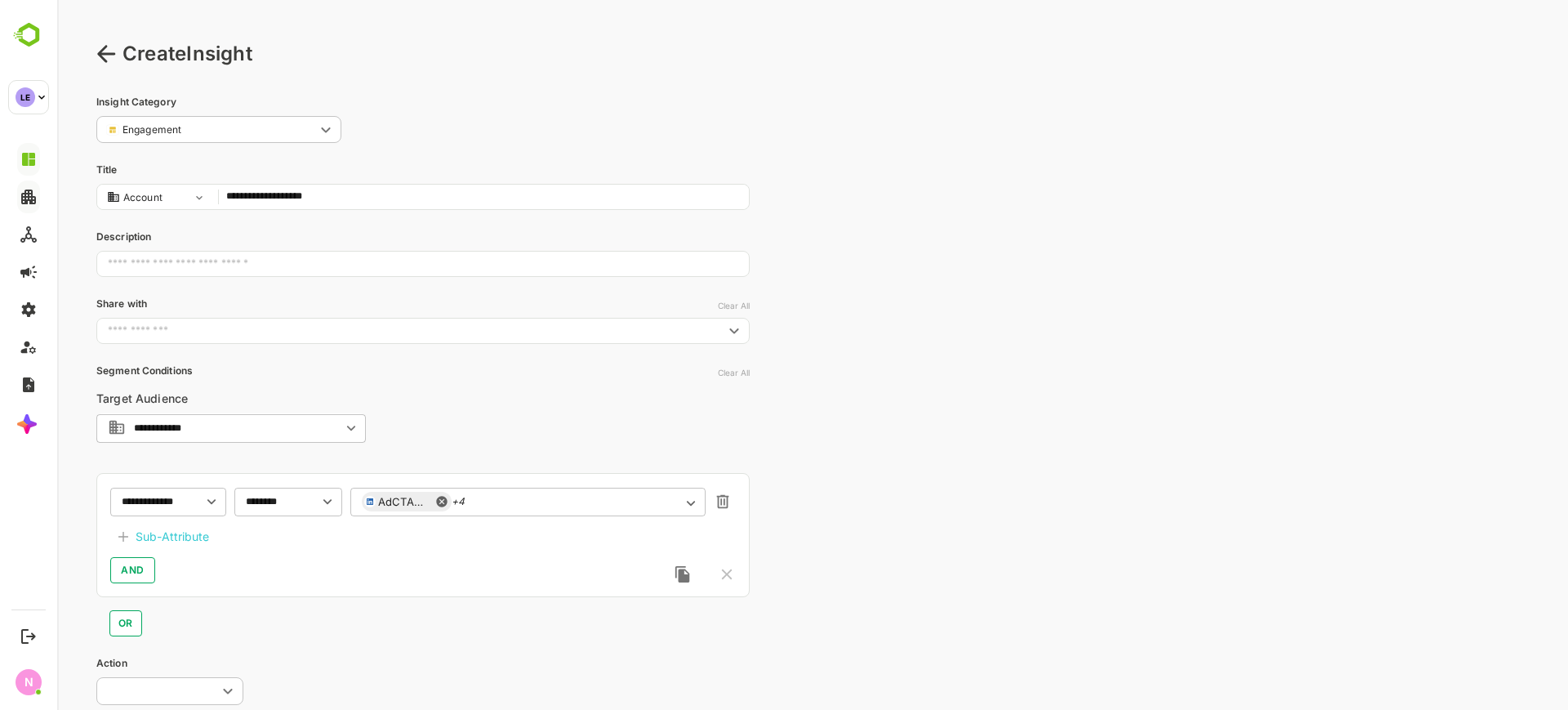
click at [105, 50] on icon at bounding box center [105, 54] width 20 height 20
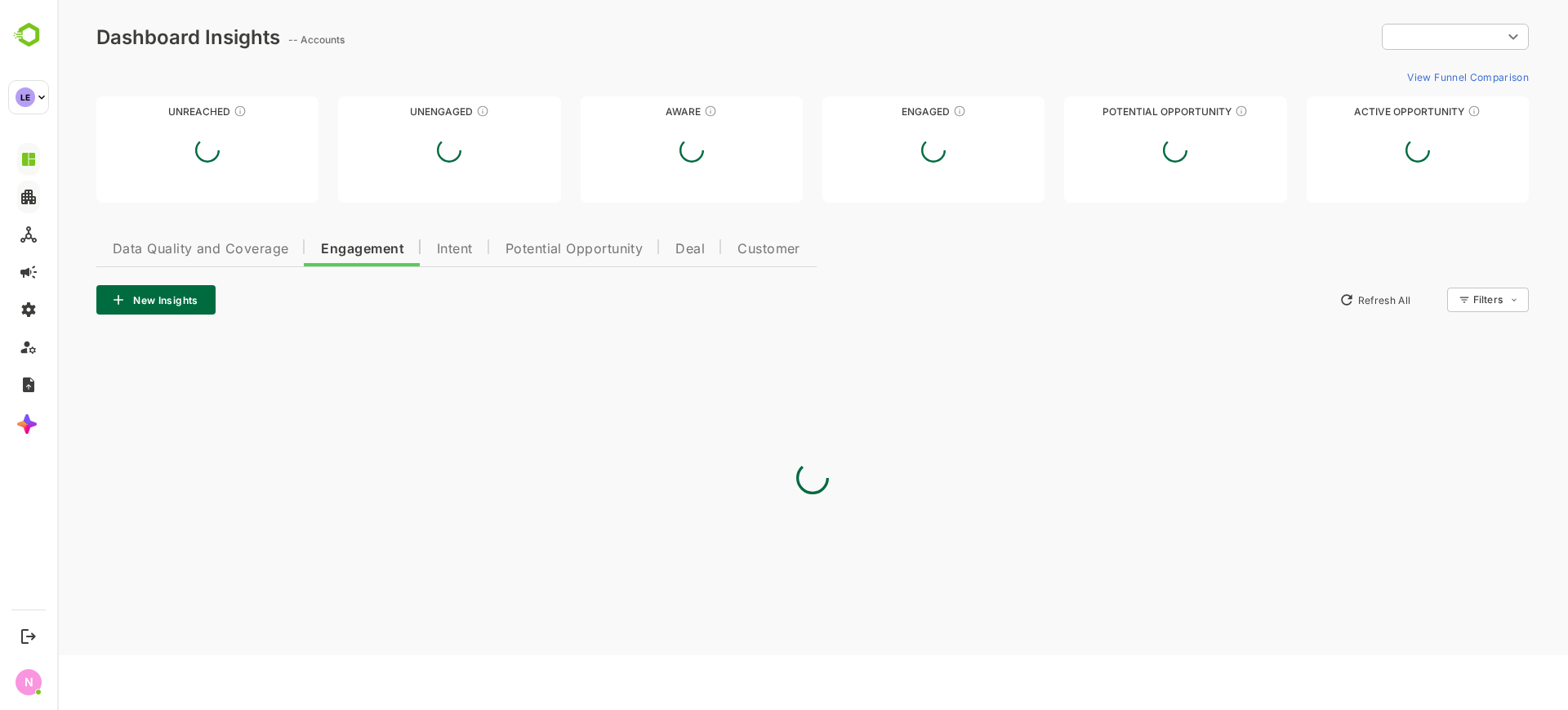
type input "**********"
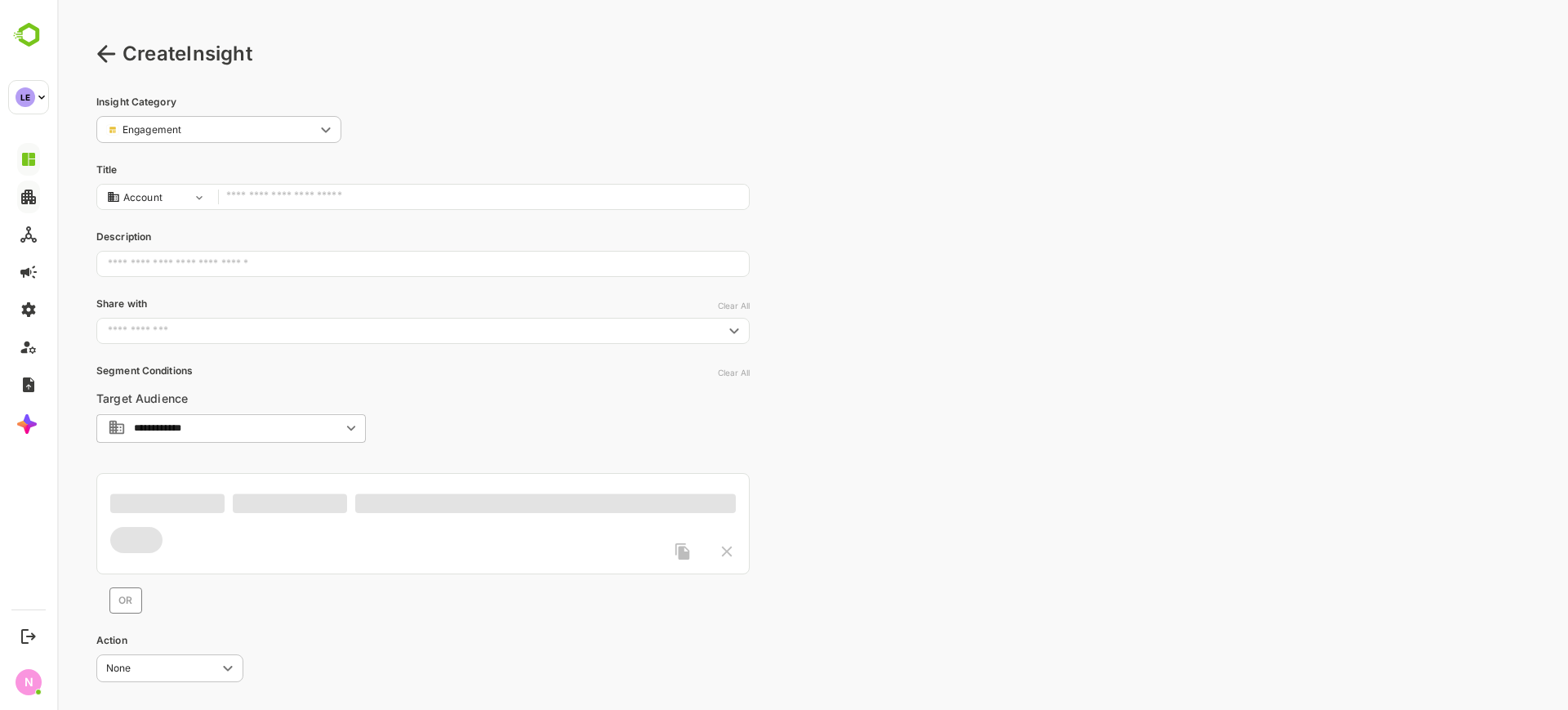
type input "**********"
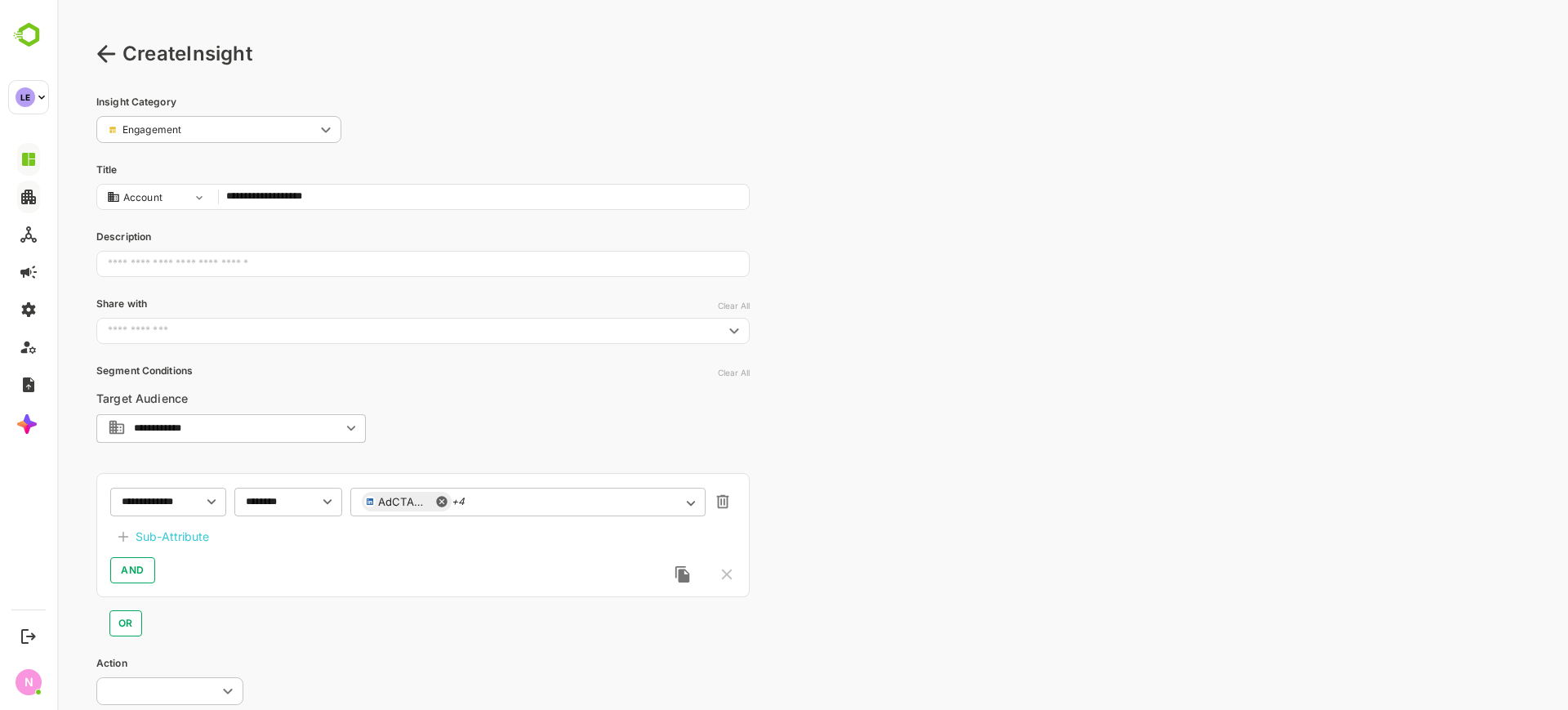
click at [102, 42] on div "Create Insight" at bounding box center [812, 54] width 1432 height 30
click at [106, 50] on icon at bounding box center [105, 54] width 20 height 20
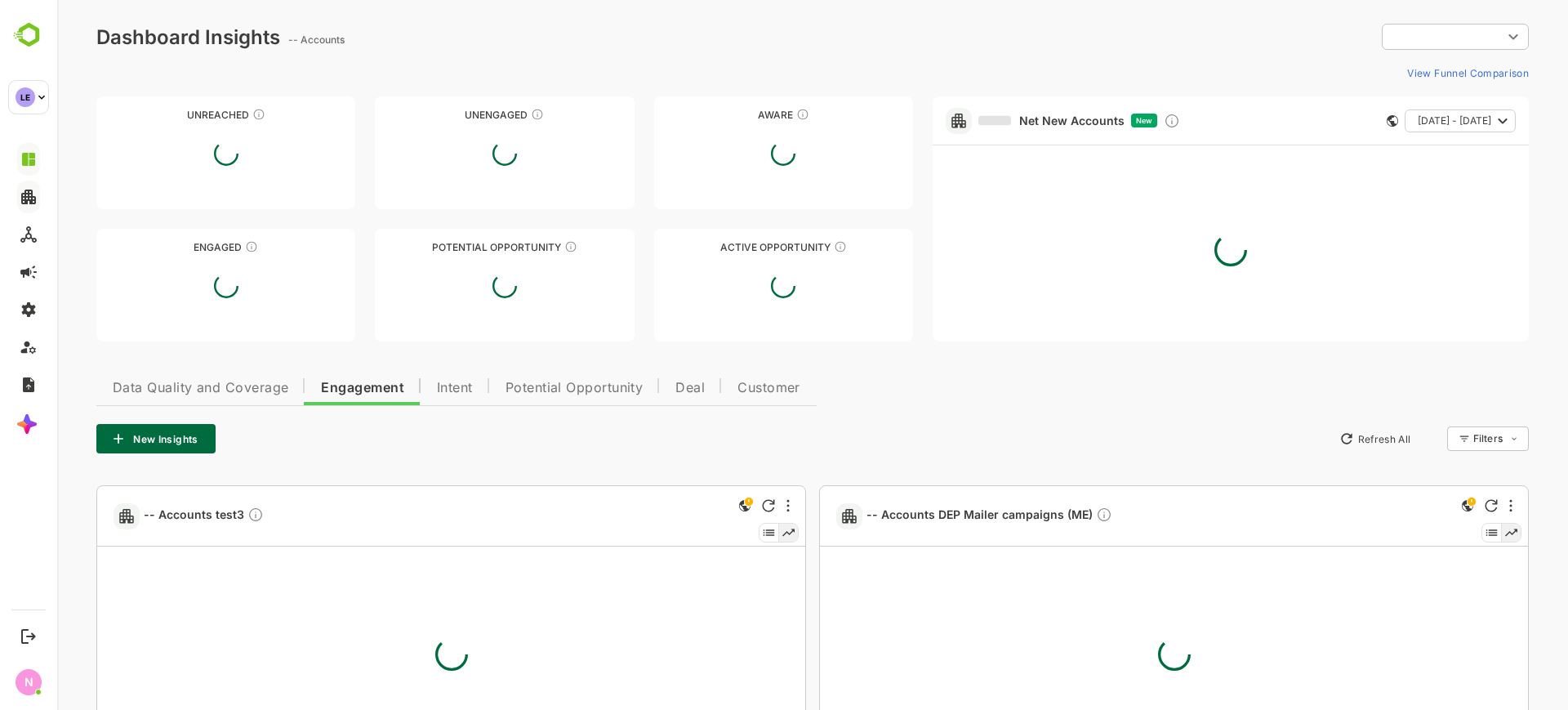
type input "**********"
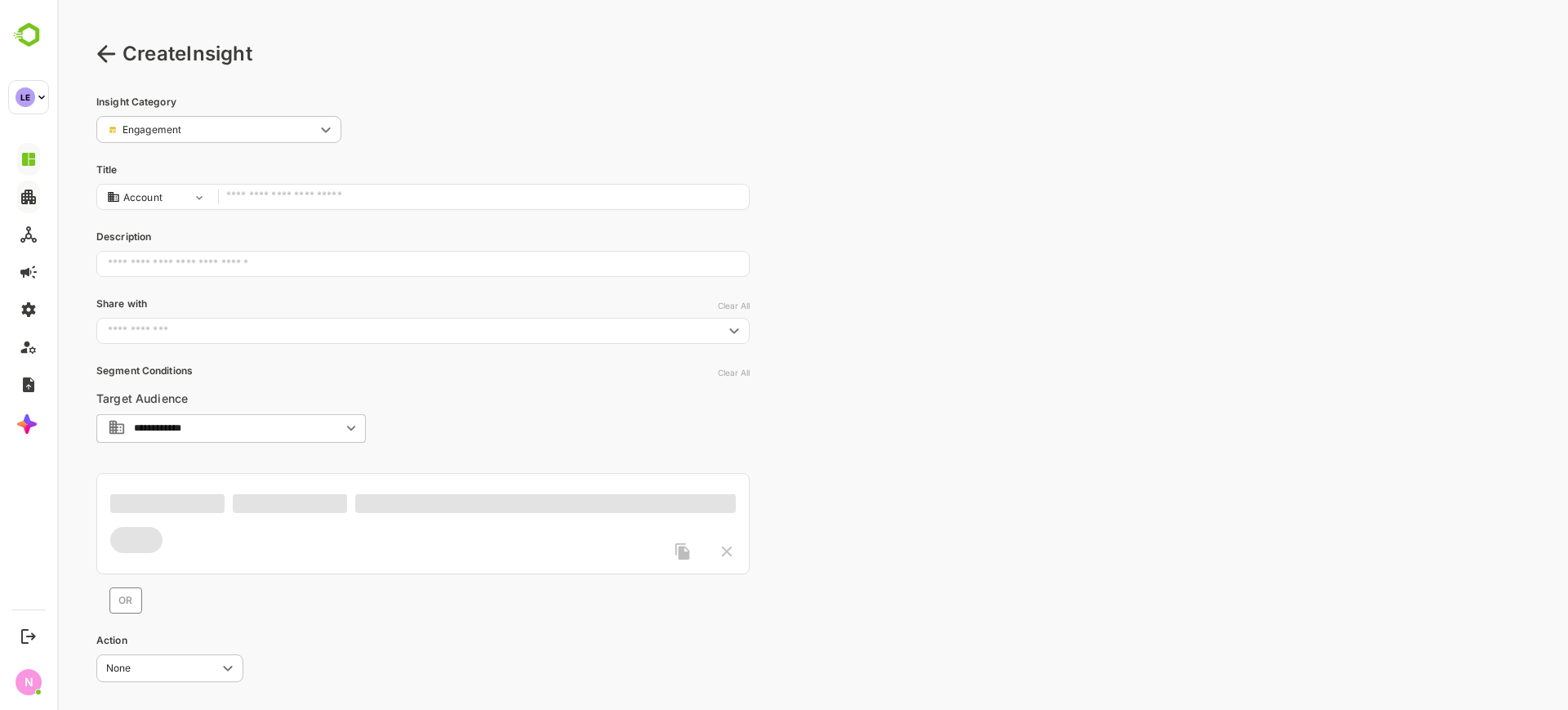
type input "**********"
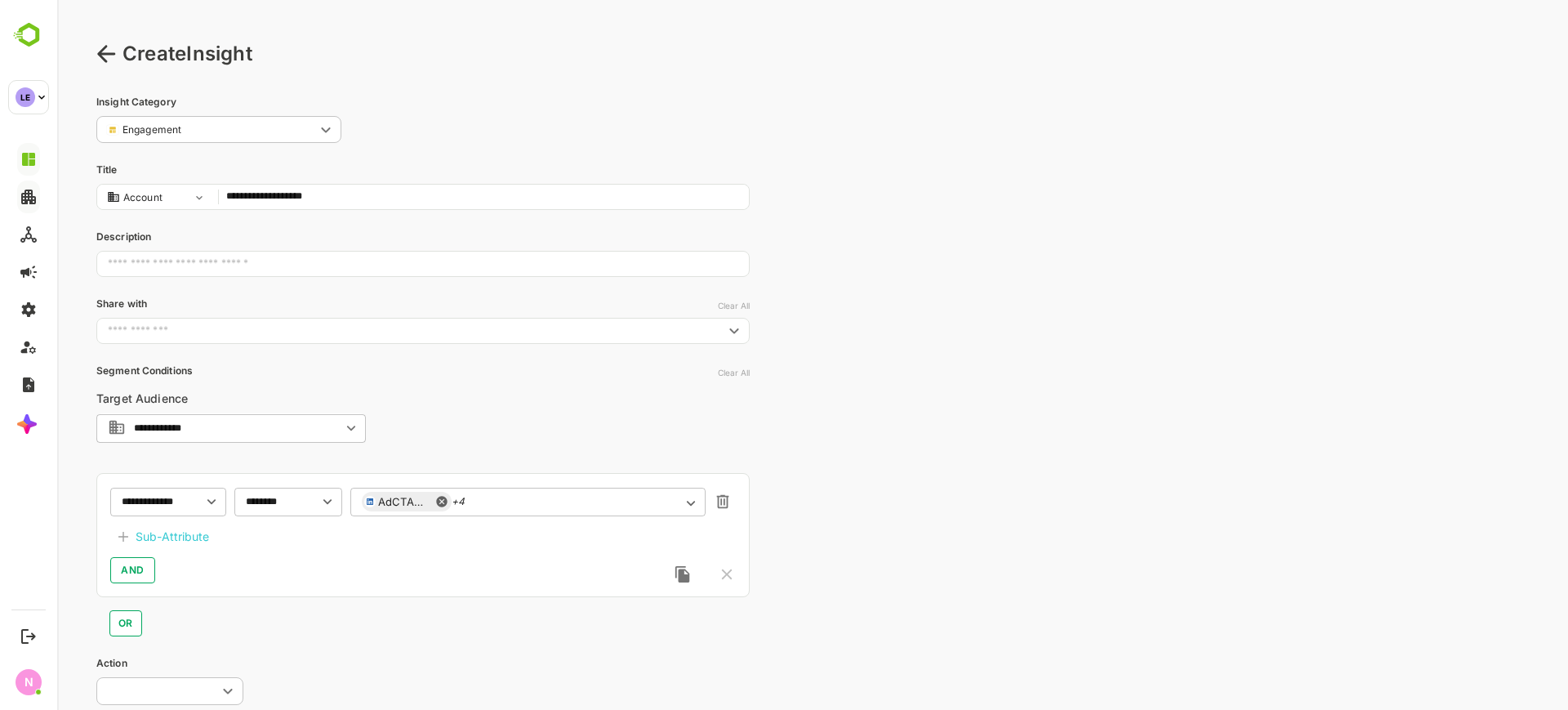
click at [102, 54] on icon at bounding box center [105, 54] width 18 height 17
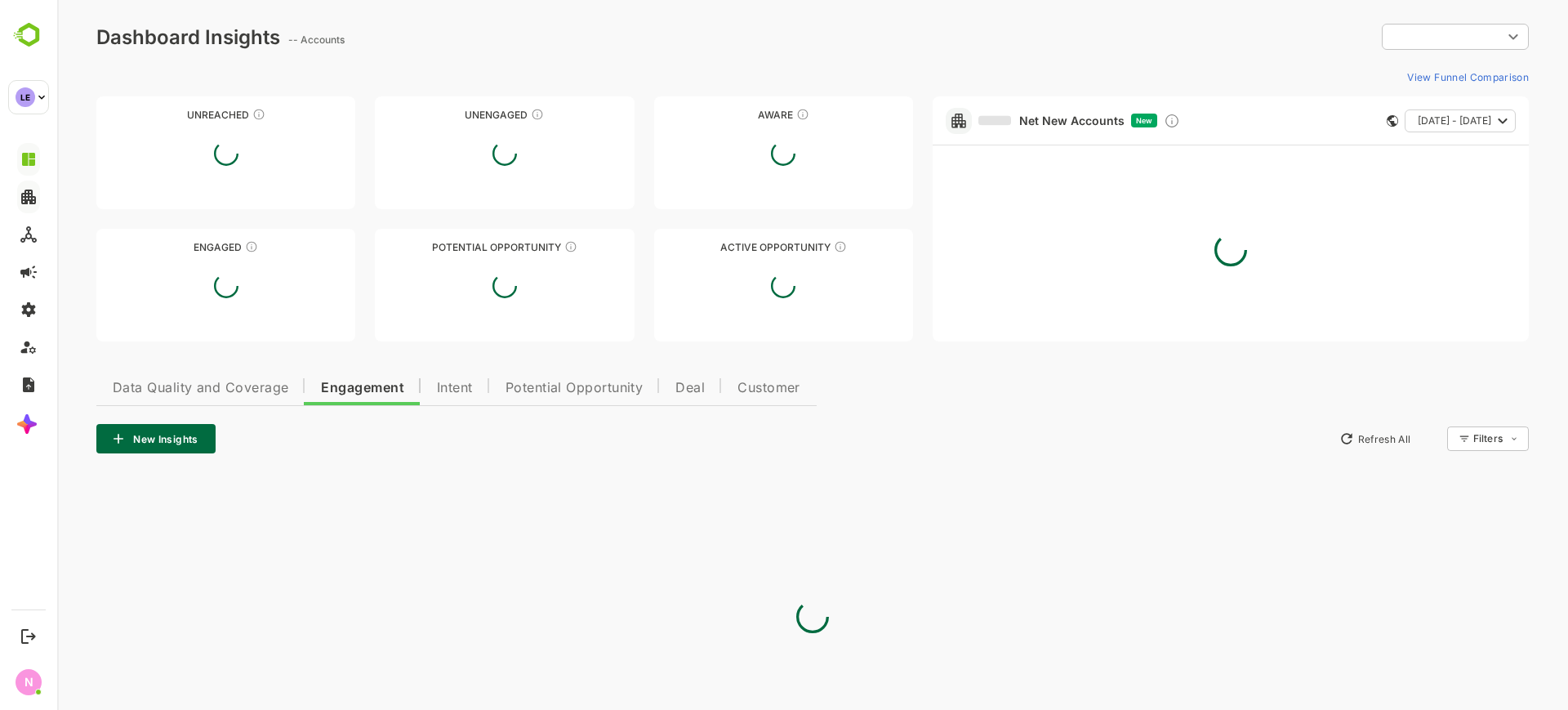
type input "**********"
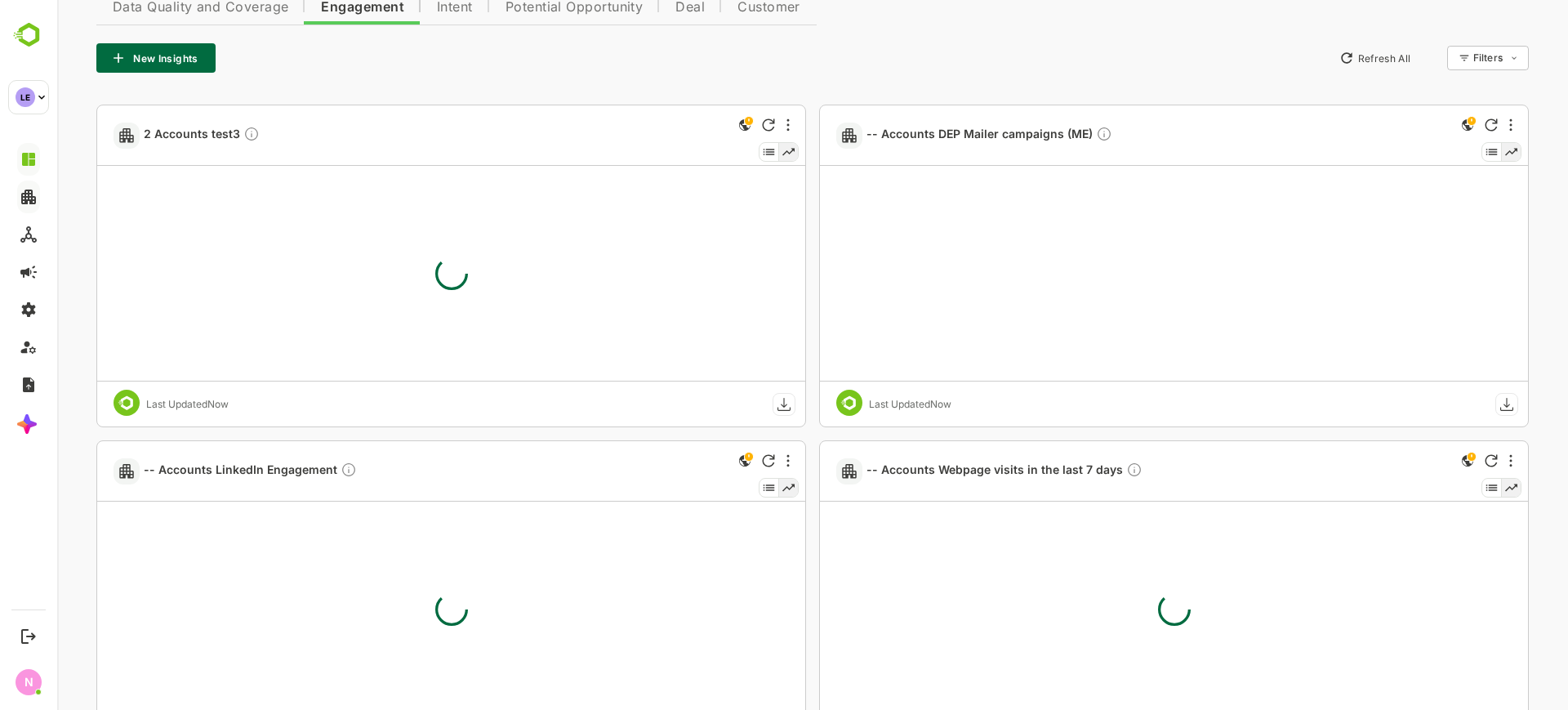
scroll to position [384, 0]
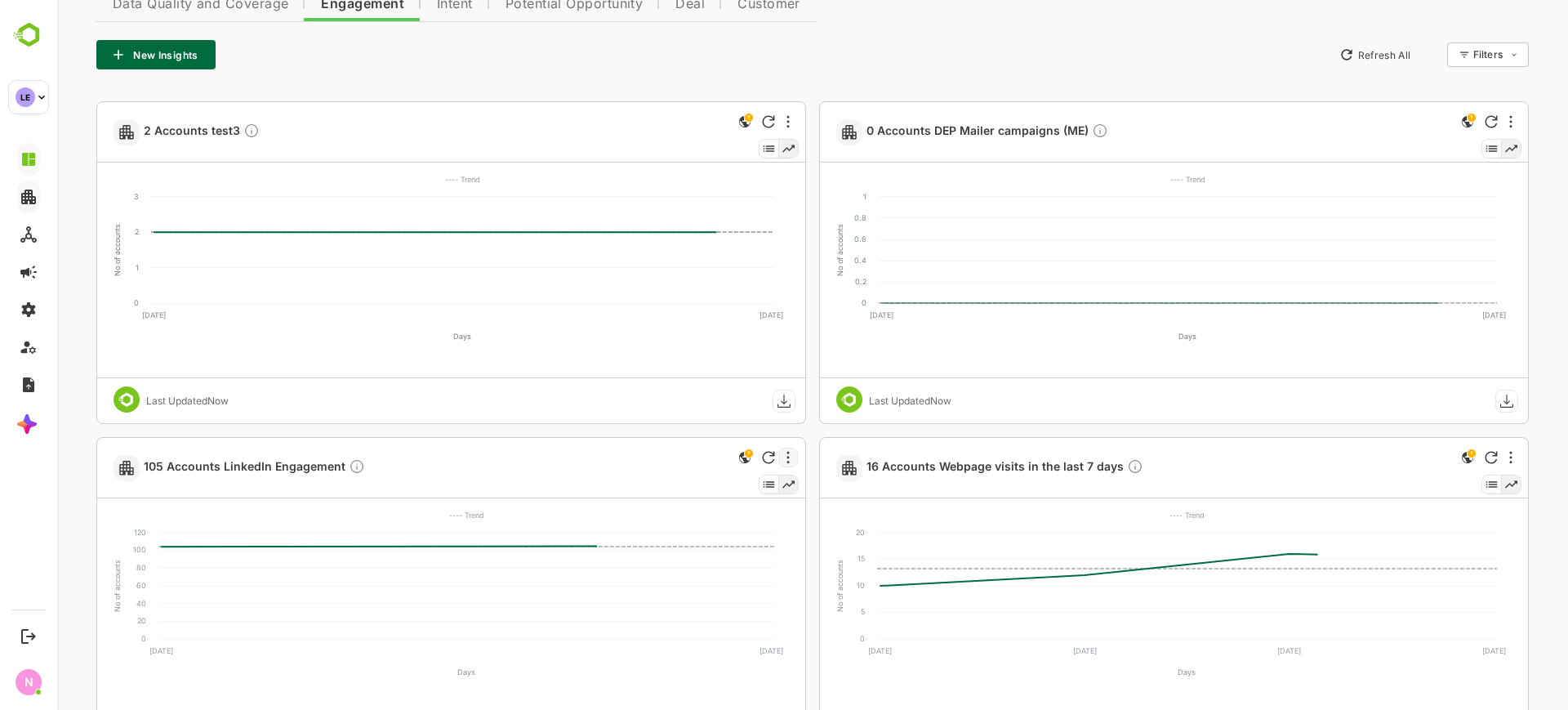
click at [787, 461] on icon "More" at bounding box center [788, 457] width 3 height 12
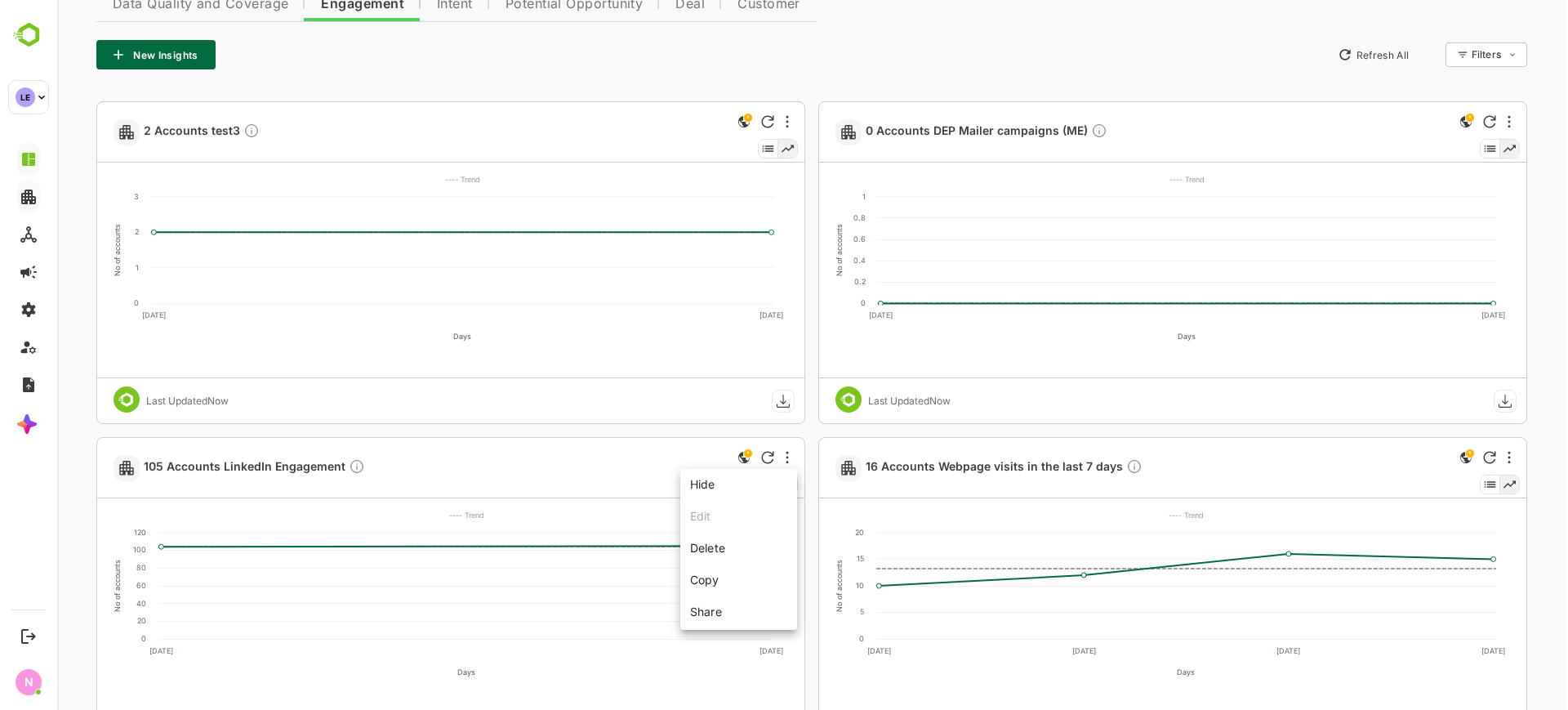
click at [731, 615] on li "Share" at bounding box center [738, 610] width 111 height 27
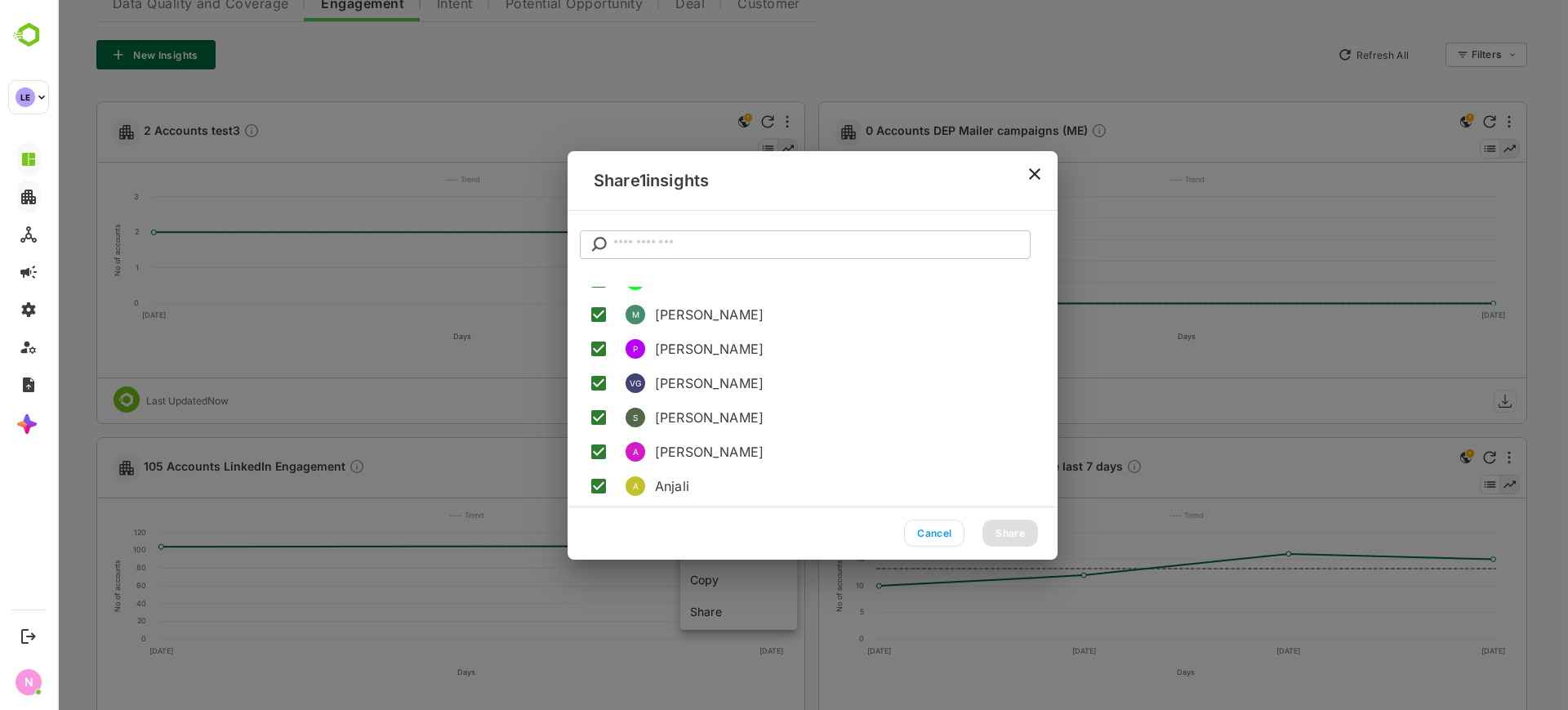
scroll to position [0, 0]
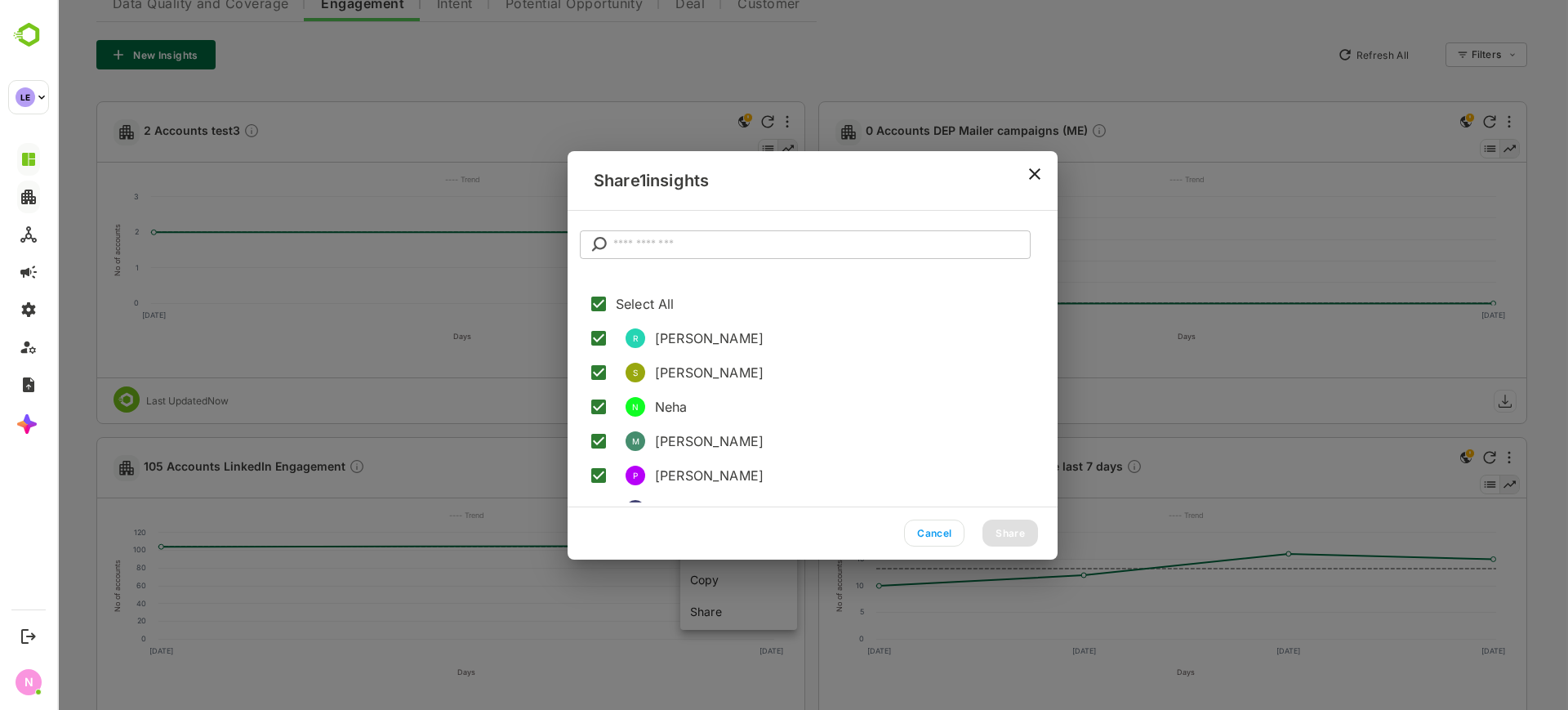
click at [699, 243] on input "text" at bounding box center [822, 245] width 417 height 30
click at [642, 240] on input "text" at bounding box center [822, 245] width 417 height 30
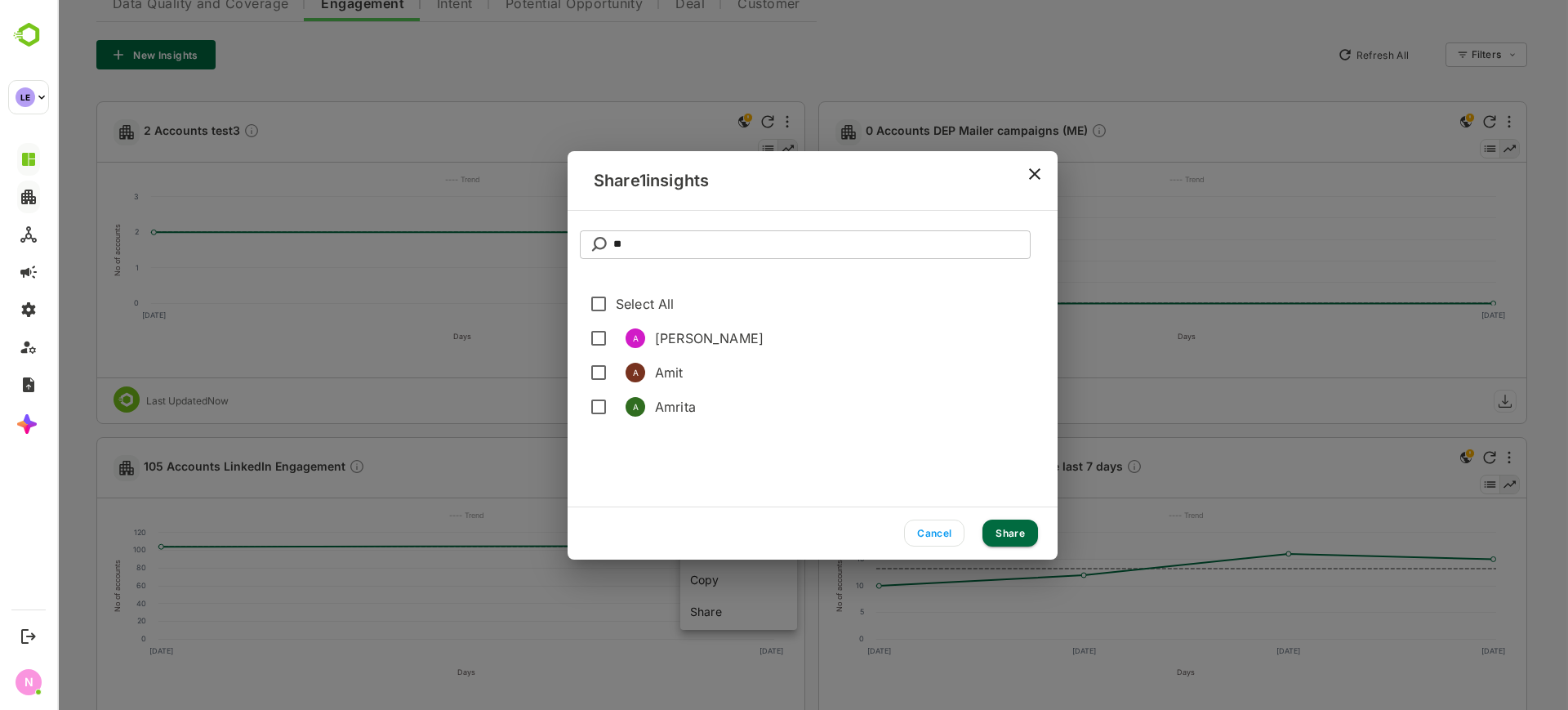
type input "**"
click at [676, 350] on li "A Amith" at bounding box center [817, 338] width 479 height 34
click at [996, 533] on button "Share" at bounding box center [1010, 533] width 55 height 27
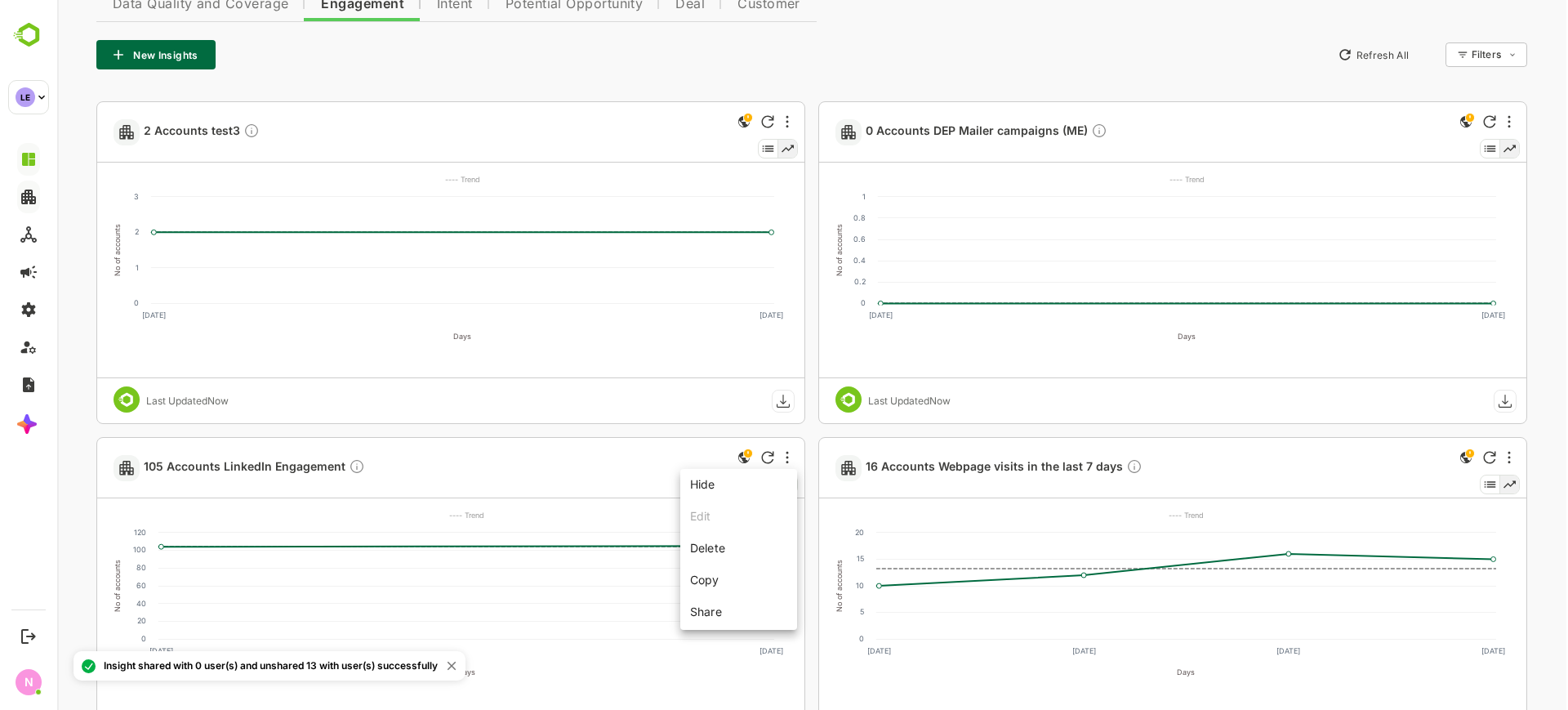
click at [813, 419] on div at bounding box center [812, 355] width 1510 height 710
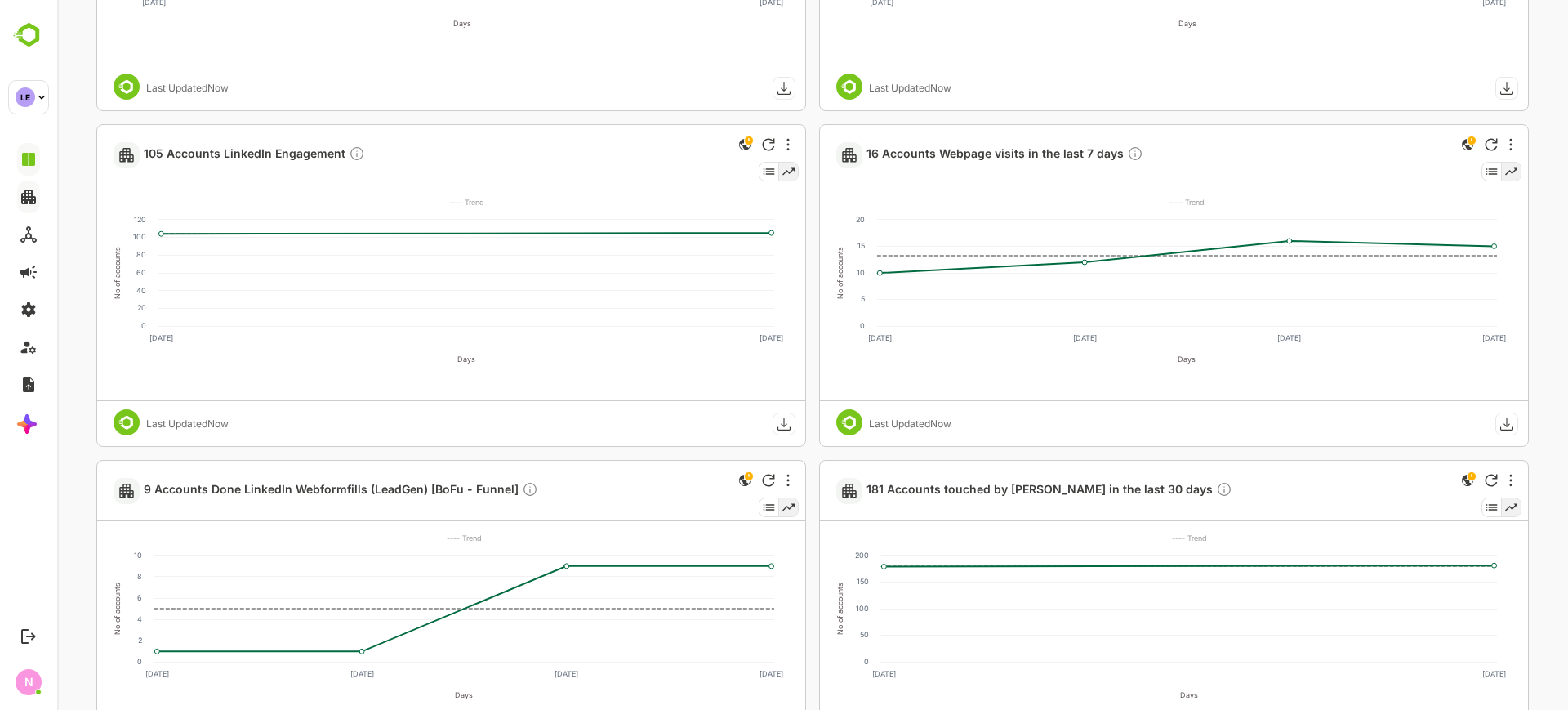
scroll to position [719, 0]
